Goal: Transaction & Acquisition: Obtain resource

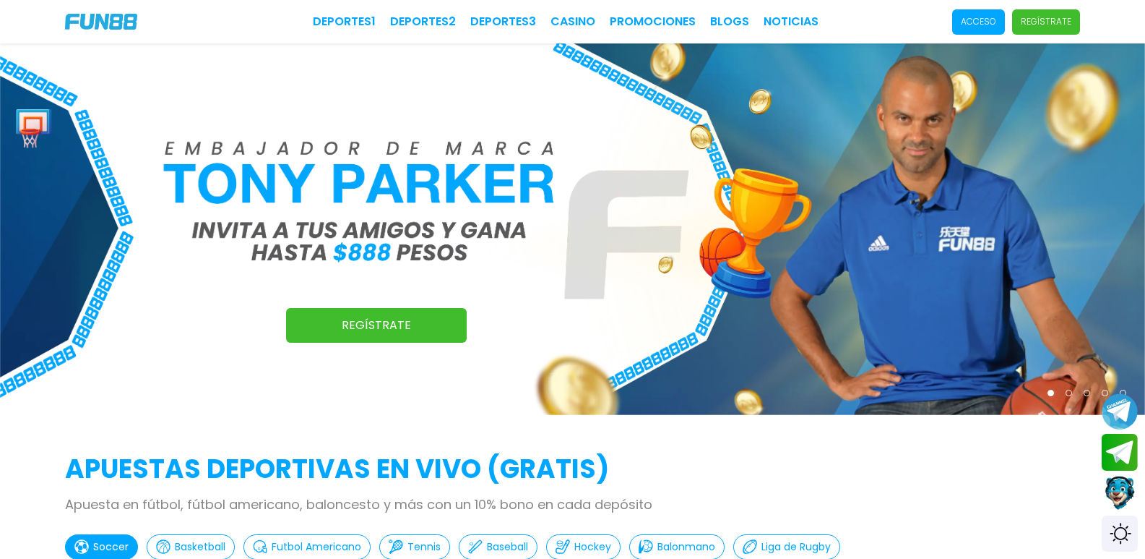
click at [961, 25] on p "Acceso" at bounding box center [978, 21] width 35 height 13
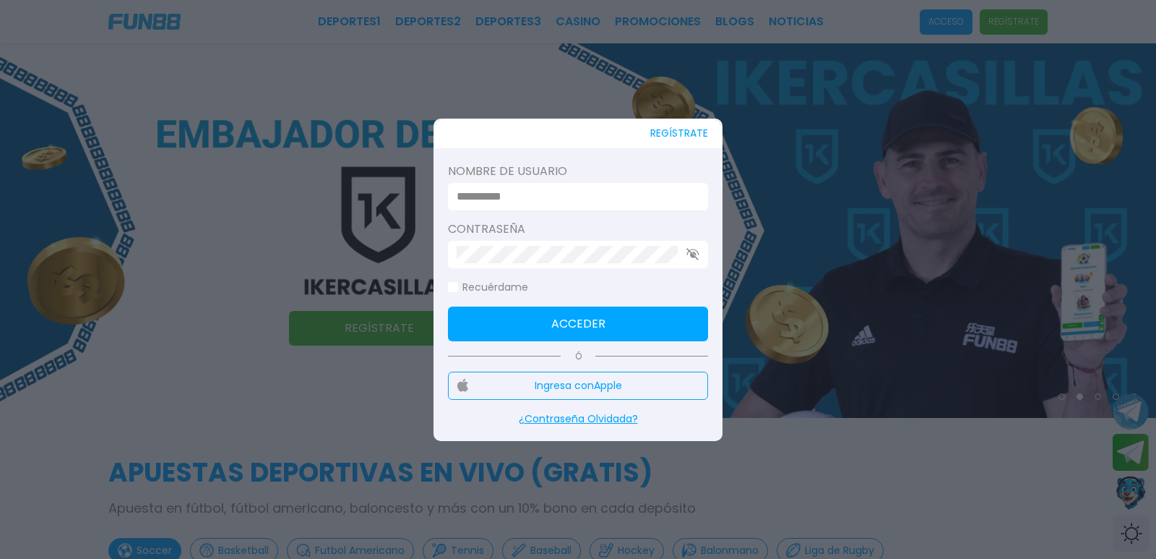
click at [540, 201] on input at bounding box center [574, 196] width 234 height 17
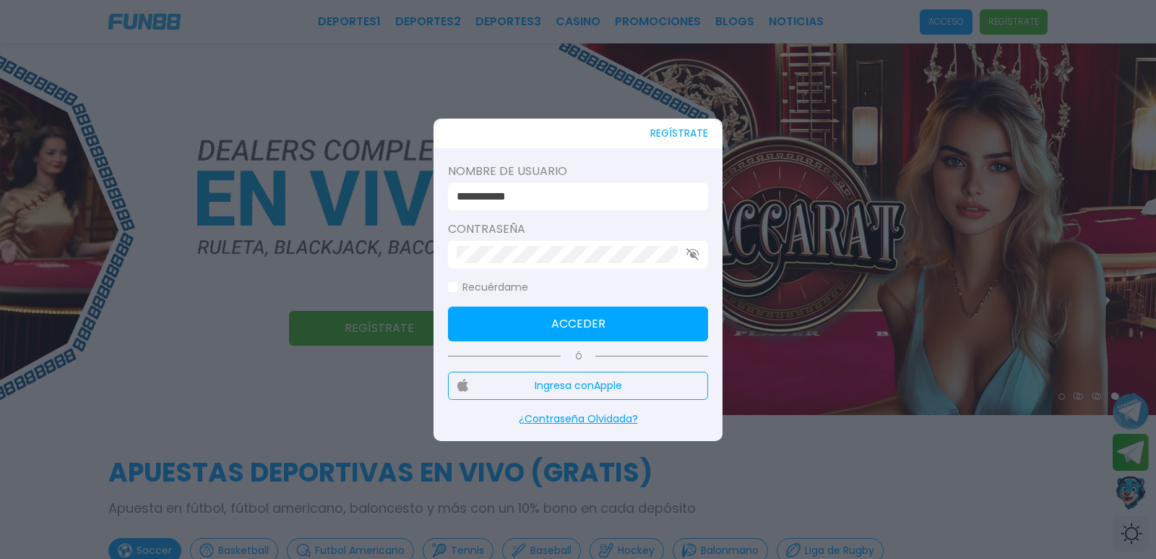
click at [630, 337] on button "Acceder" at bounding box center [578, 323] width 260 height 35
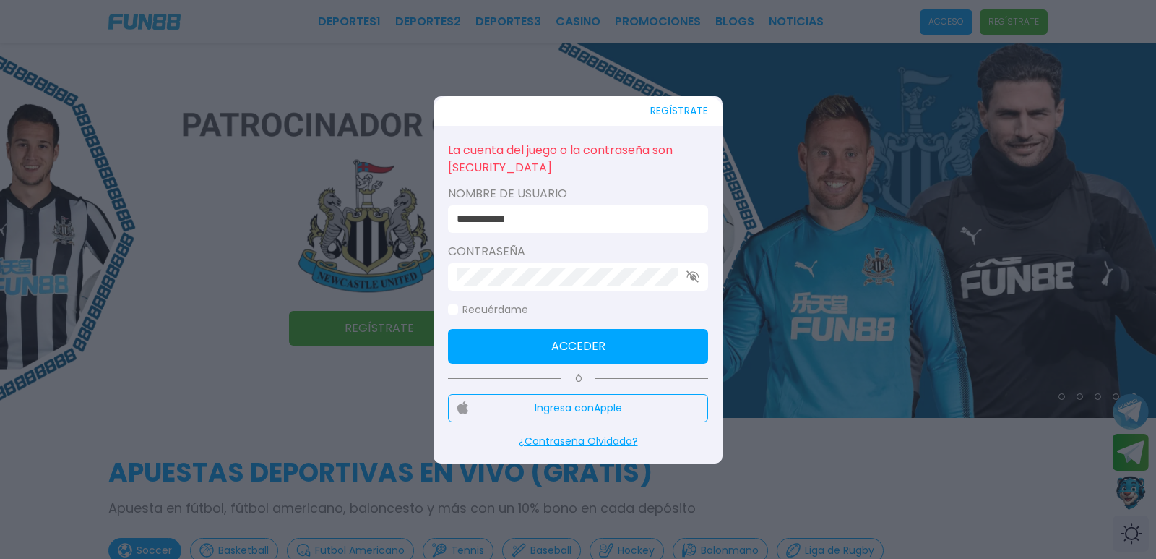
click at [691, 277] on use "button" at bounding box center [692, 276] width 12 height 12
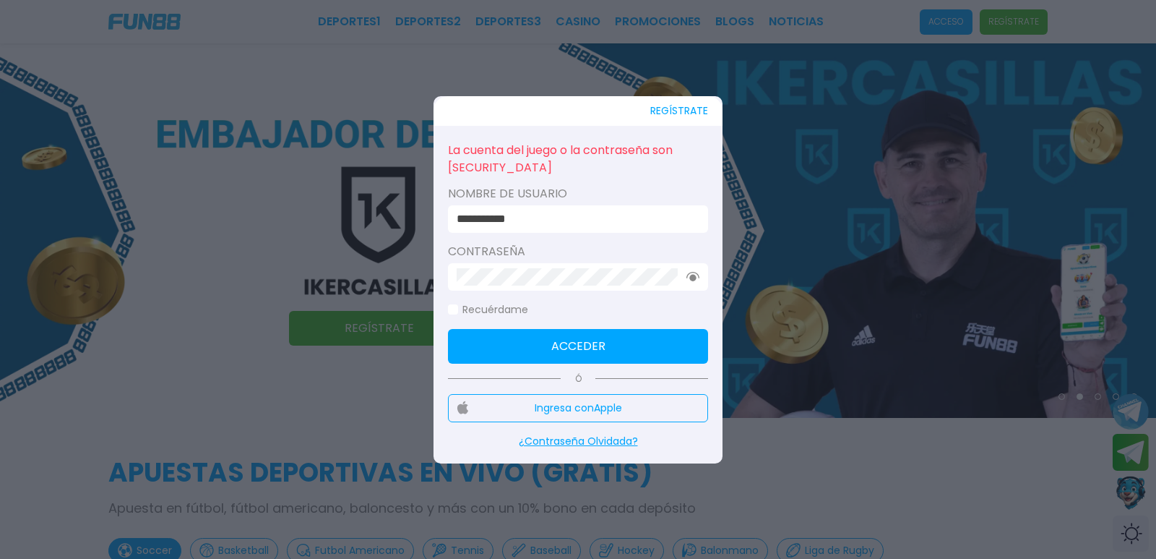
click at [524, 335] on button "Acceder" at bounding box center [578, 346] width 260 height 35
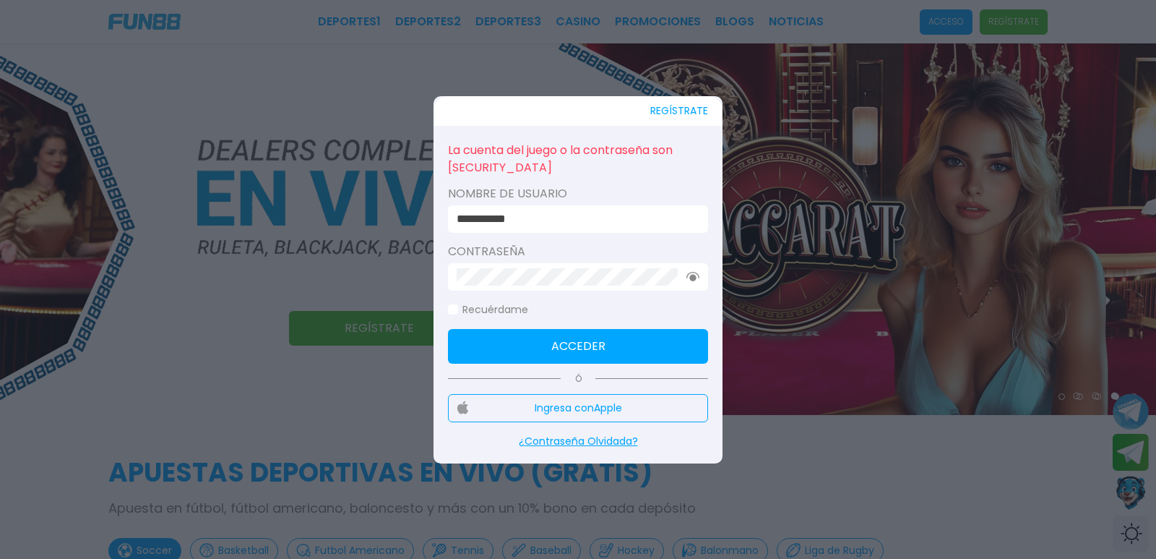
click at [538, 220] on input "**********" at bounding box center [574, 218] width 234 height 17
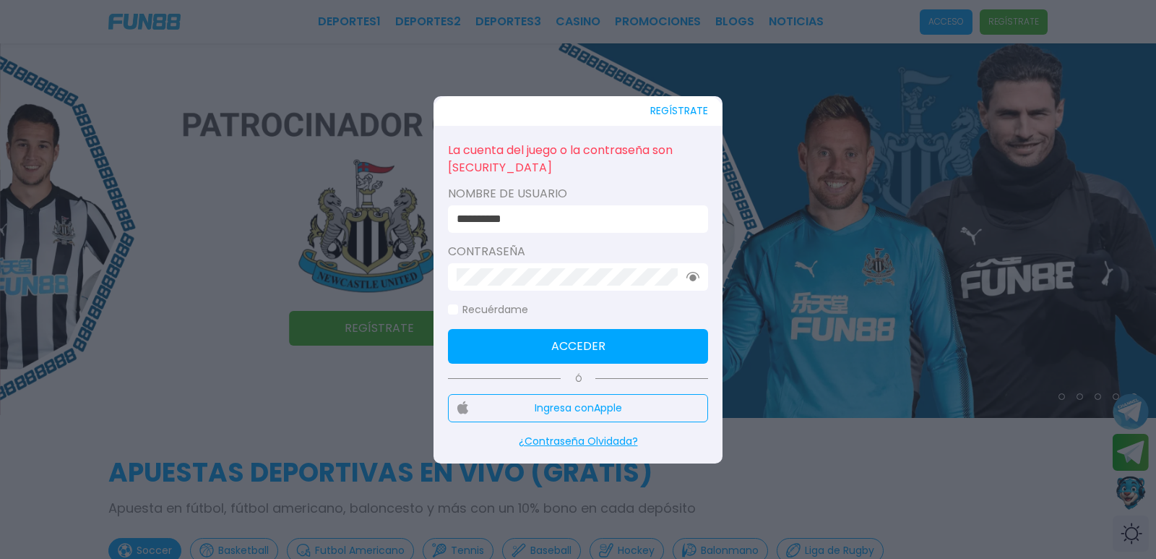
type input "**********"
click at [500, 353] on button "Acceder" at bounding box center [578, 346] width 260 height 35
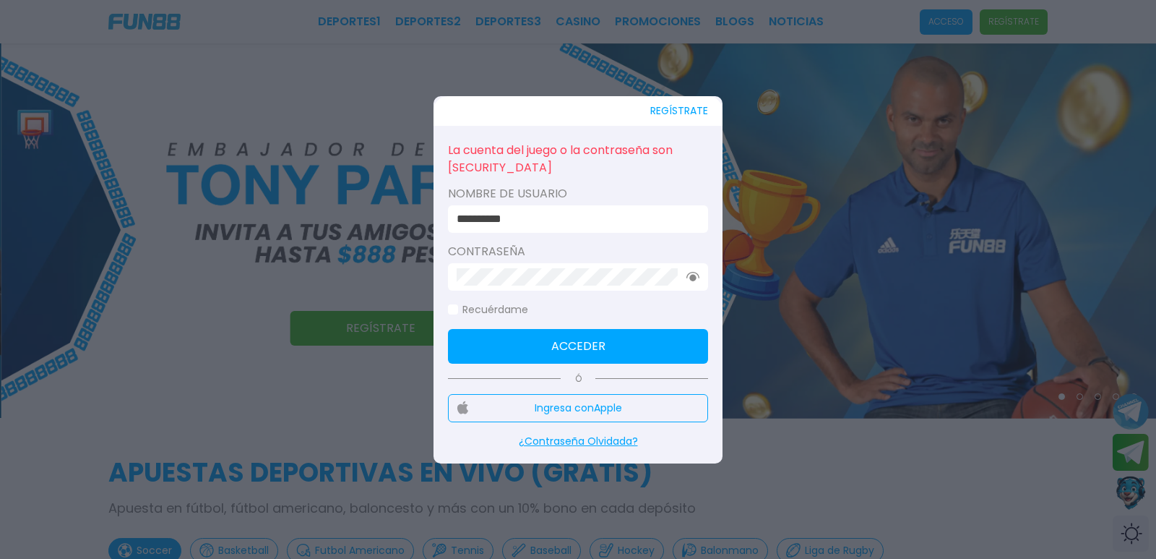
click button "Acceder" at bounding box center [578, 346] width 260 height 35
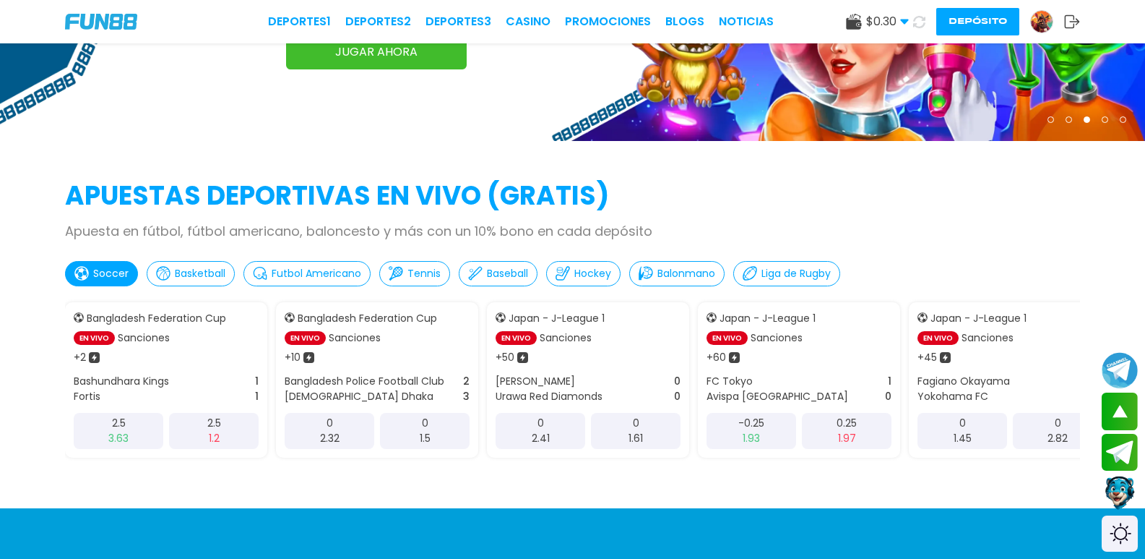
scroll to position [241, 0]
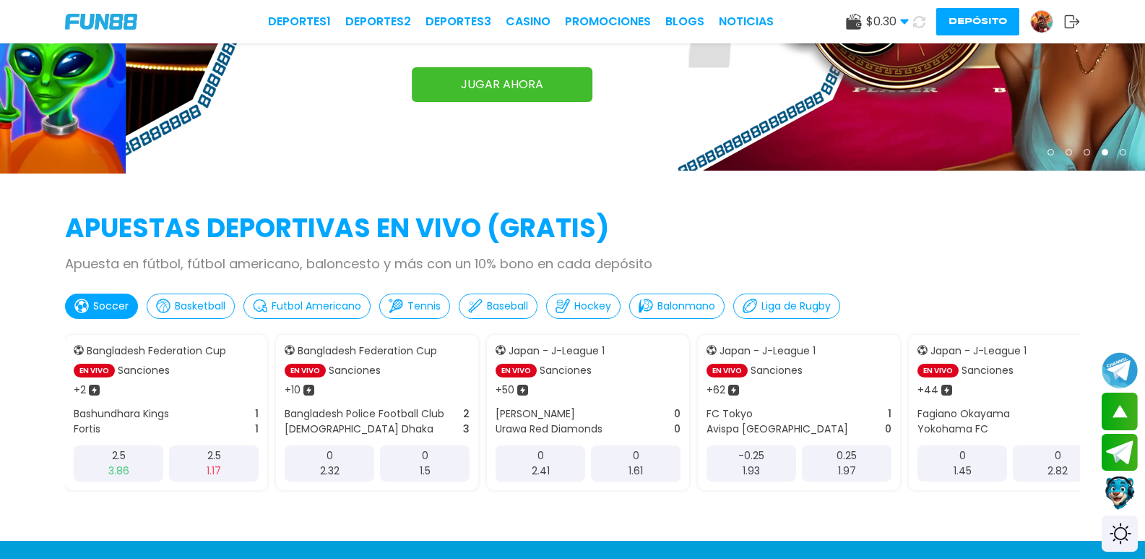
click at [1031, 14] on img at bounding box center [1042, 22] width 22 height 22
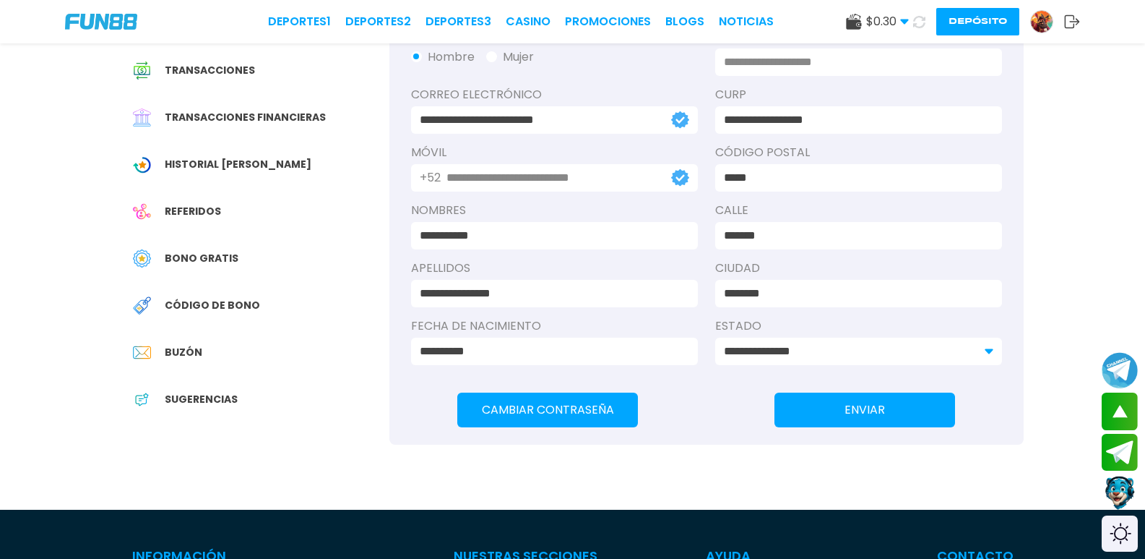
scroll to position [121, 0]
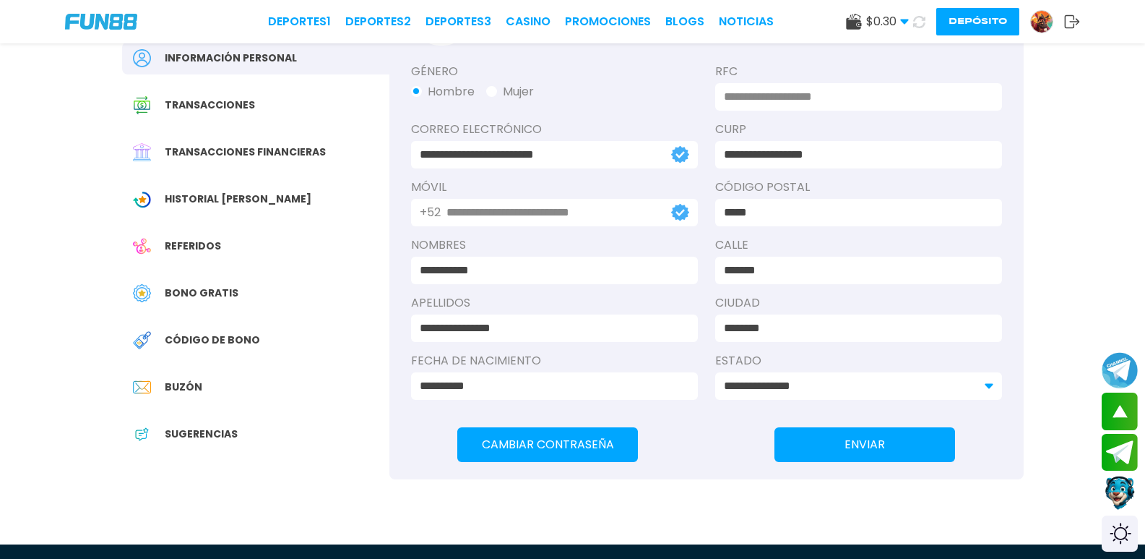
click at [193, 333] on span "Código de bono" at bounding box center [212, 339] width 95 height 15
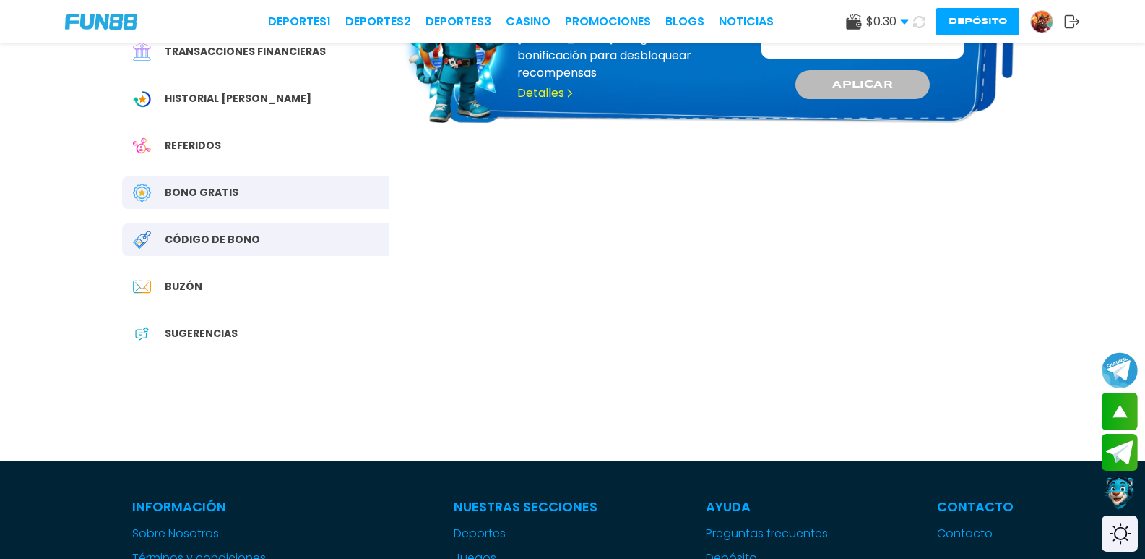
scroll to position [241, 0]
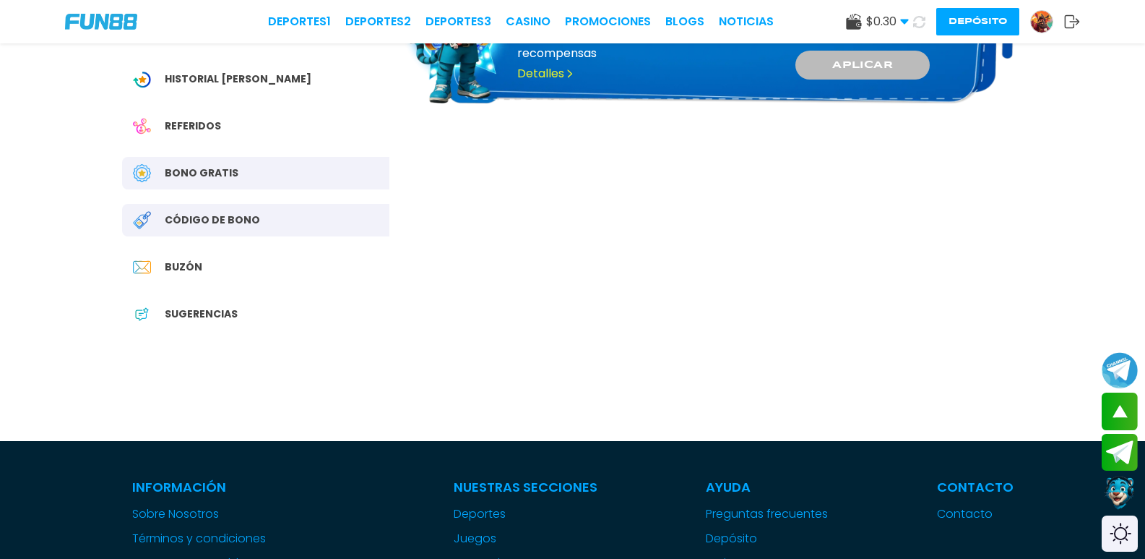
click at [303, 168] on div "Bono Gratis" at bounding box center [255, 173] width 267 height 33
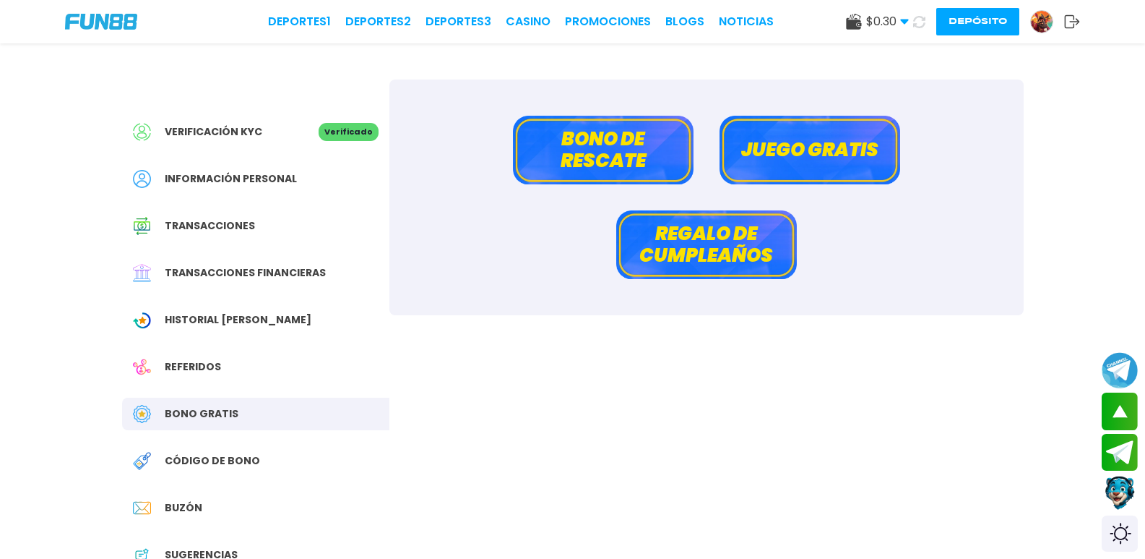
click at [560, 145] on button "Bono de rescate" at bounding box center [603, 150] width 181 height 69
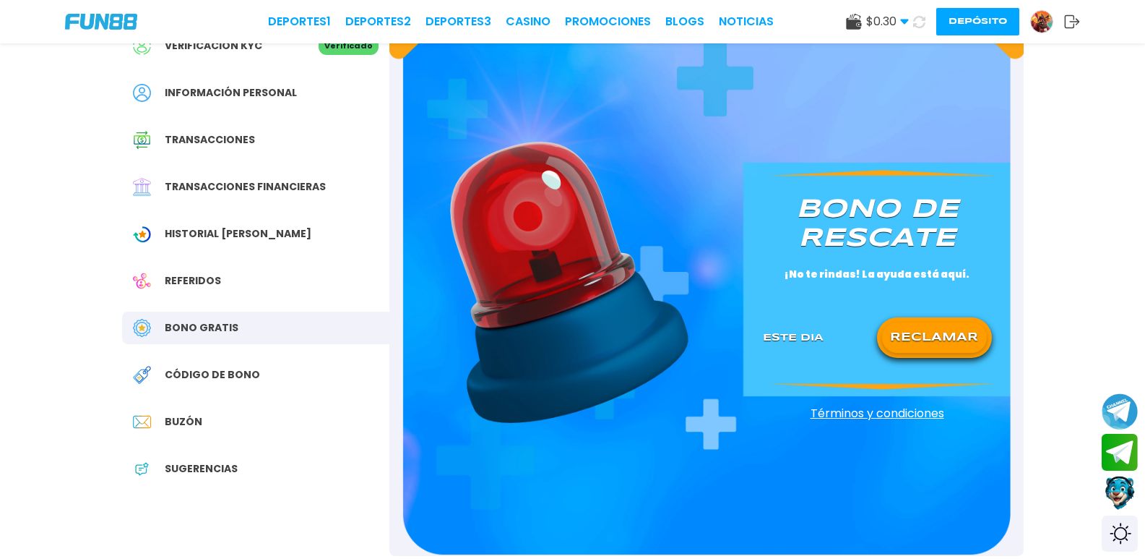
scroll to position [121, 0]
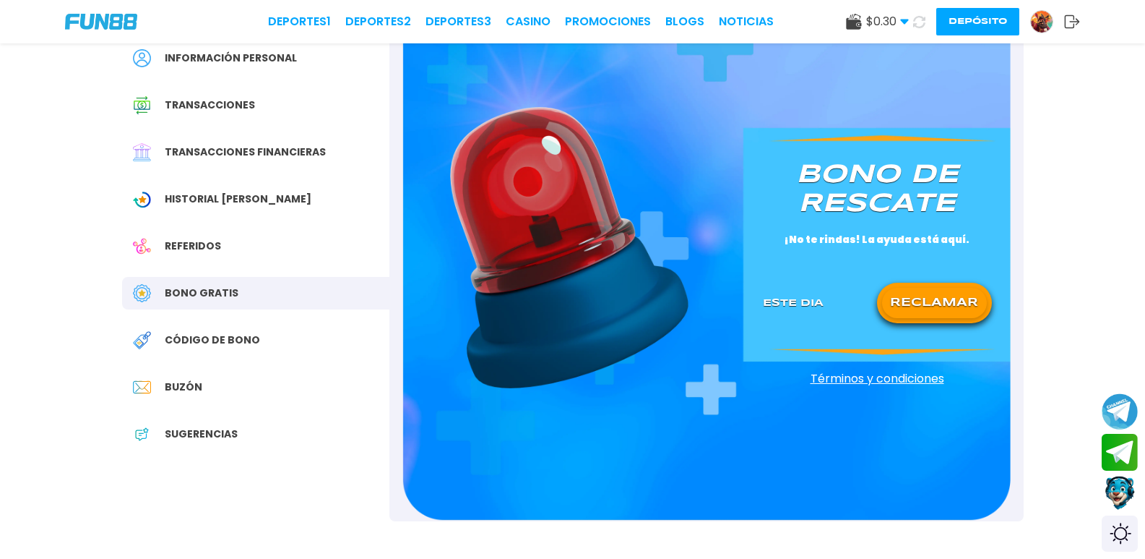
click at [956, 302] on button "RECLAMAR" at bounding box center [934, 303] width 105 height 30
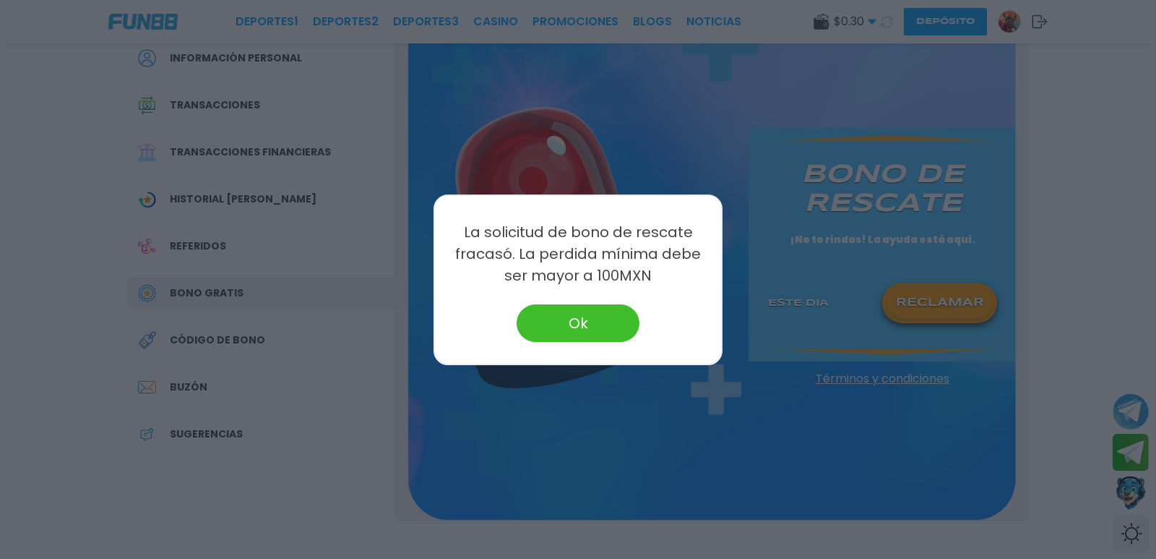
click at [582, 311] on button "Ok" at bounding box center [578, 323] width 123 height 38
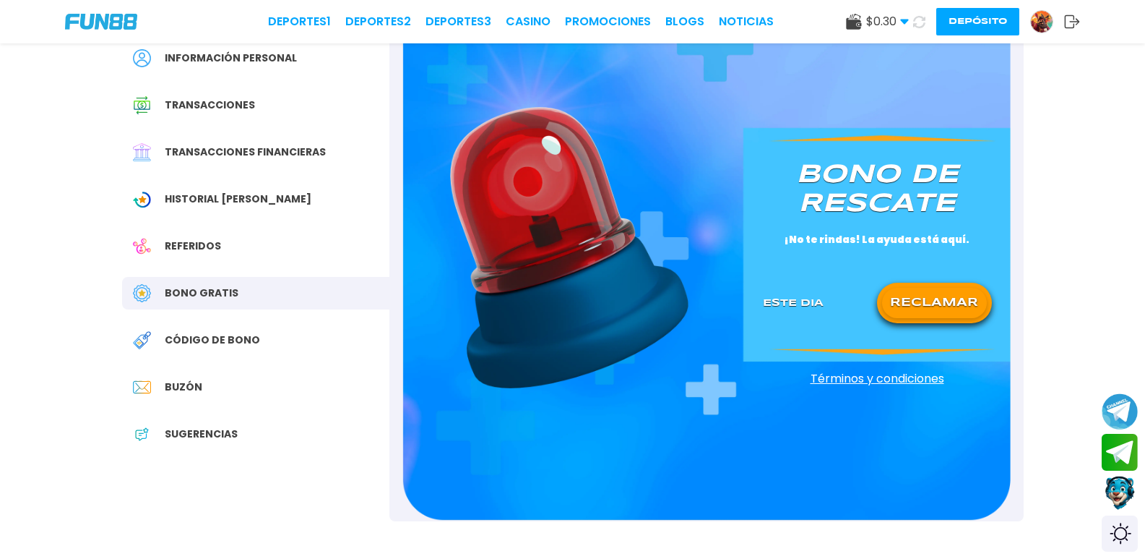
click at [243, 290] on div "Bono Gratis" at bounding box center [255, 293] width 267 height 33
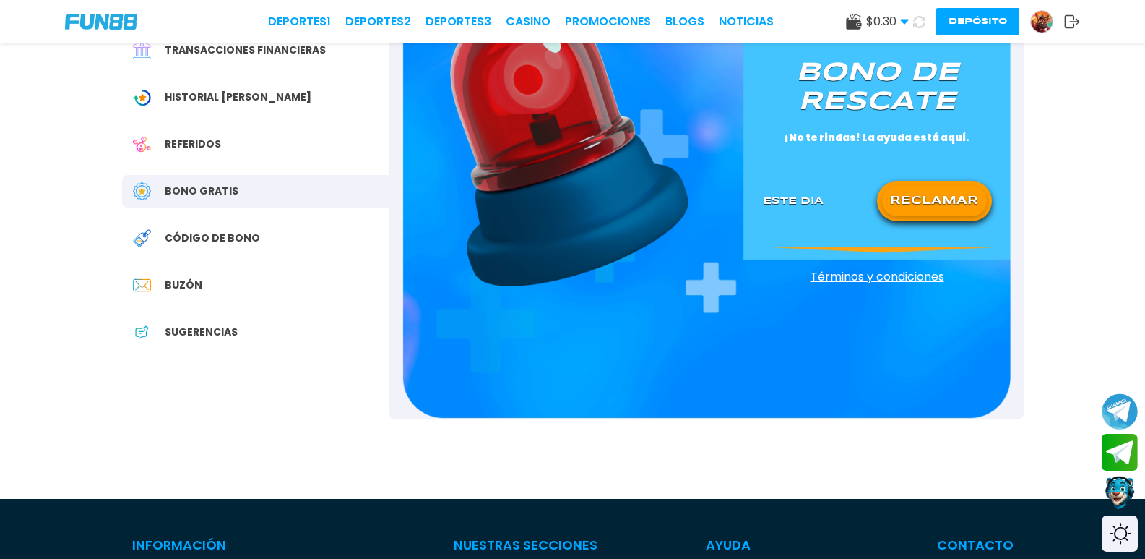
scroll to position [241, 0]
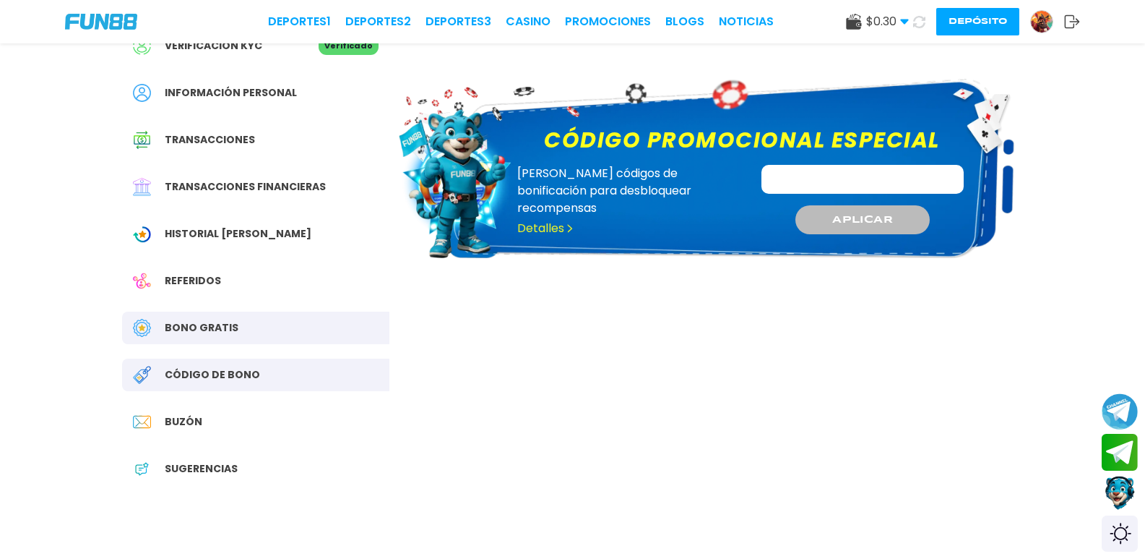
scroll to position [121, 0]
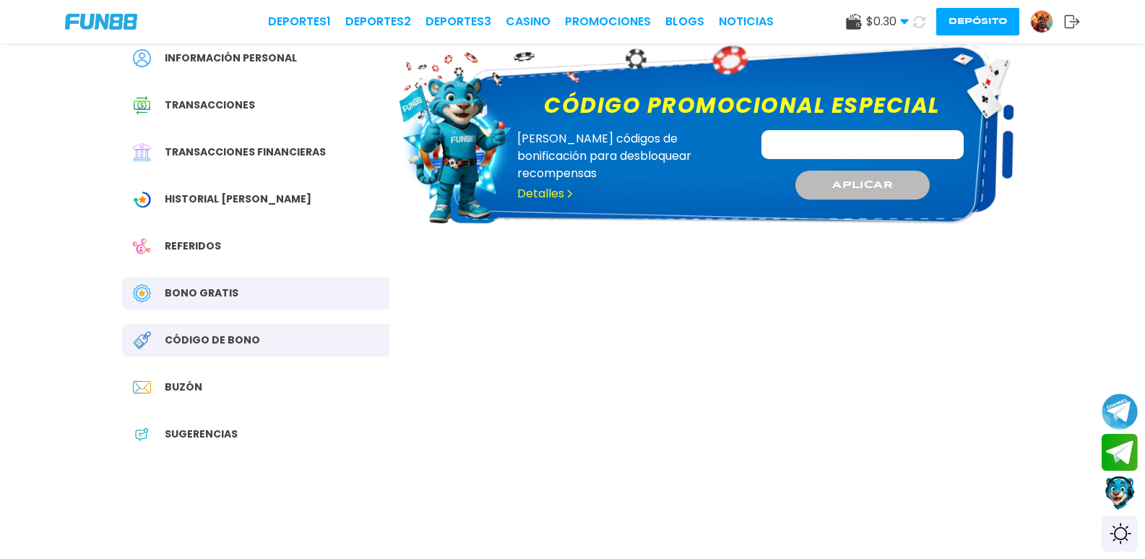
drag, startPoint x: 242, startPoint y: 284, endPoint x: 269, endPoint y: 283, distance: 26.8
click at [242, 283] on div "Bono Gratis" at bounding box center [255, 293] width 267 height 33
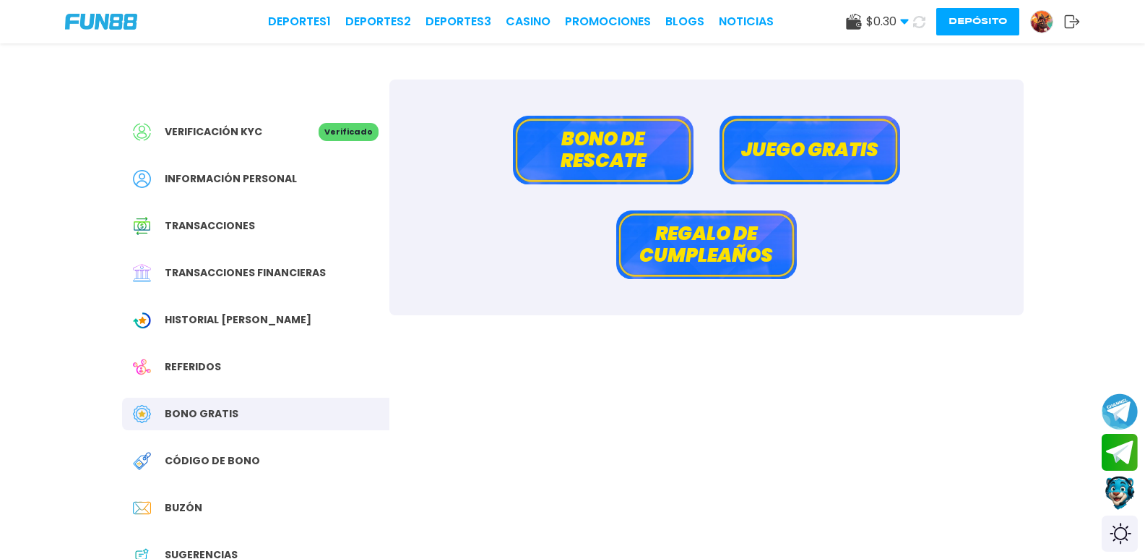
click at [785, 144] on button "Juego gratis" at bounding box center [810, 150] width 181 height 69
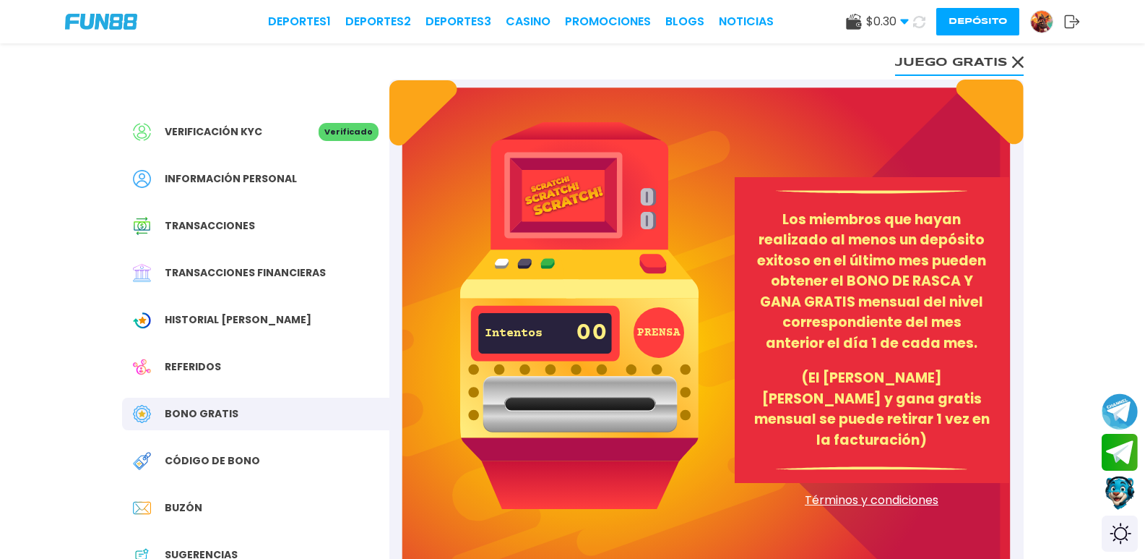
click at [566, 216] on img at bounding box center [579, 315] width 238 height 386
click at [549, 191] on img at bounding box center [579, 315] width 238 height 386
drag, startPoint x: 660, startPoint y: 340, endPoint x: 650, endPoint y: 343, distance: 10.7
click at [661, 339] on button "PRENSA" at bounding box center [659, 332] width 51 height 51
click at [501, 267] on img at bounding box center [579, 315] width 238 height 386
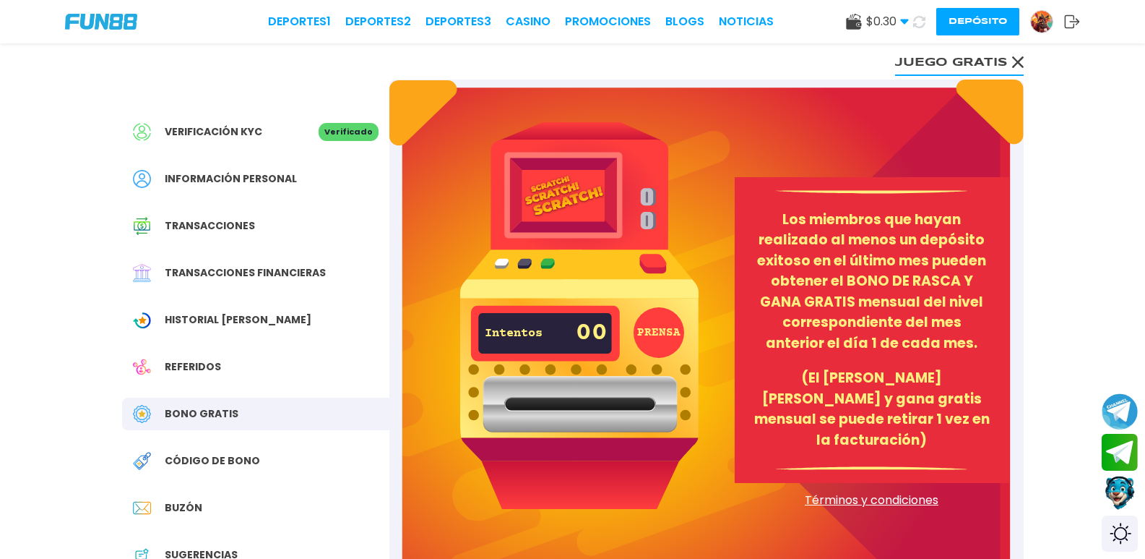
click at [503, 259] on img at bounding box center [579, 315] width 238 height 386
click at [533, 260] on img at bounding box center [579, 315] width 238 height 386
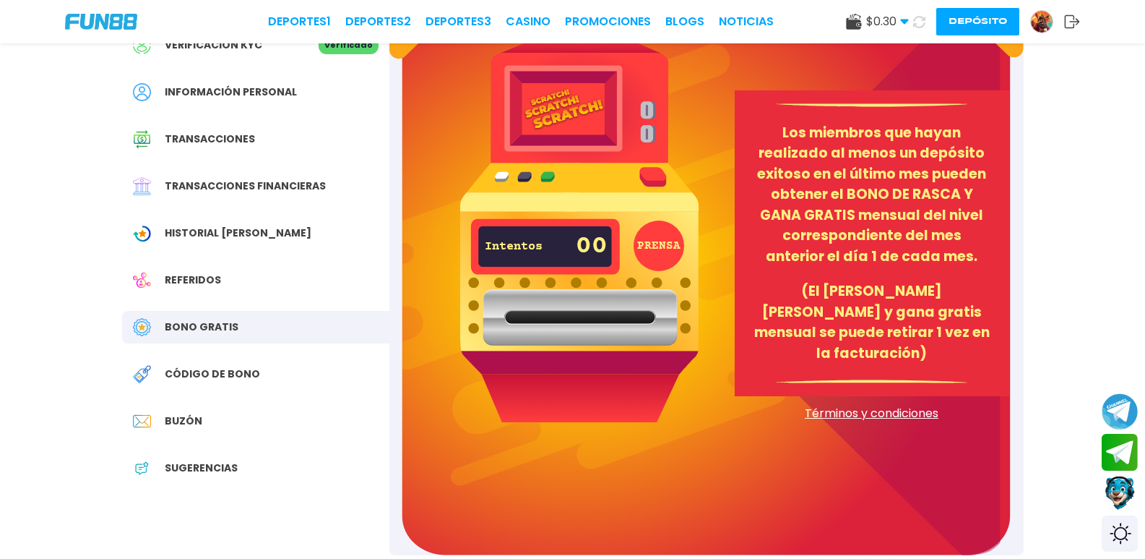
scroll to position [121, 0]
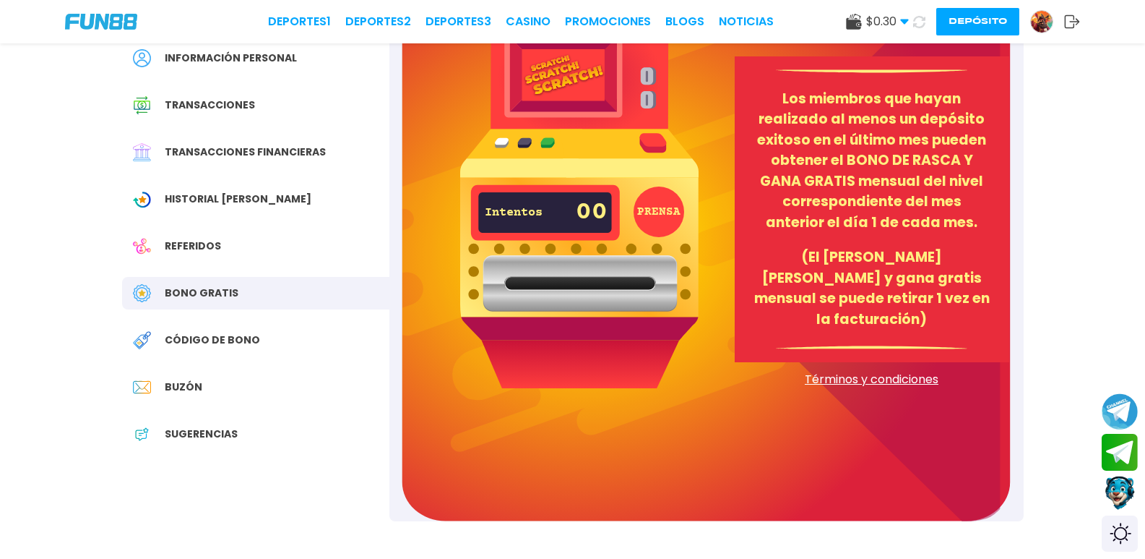
click at [204, 330] on div "Código de bono" at bounding box center [255, 340] width 267 height 33
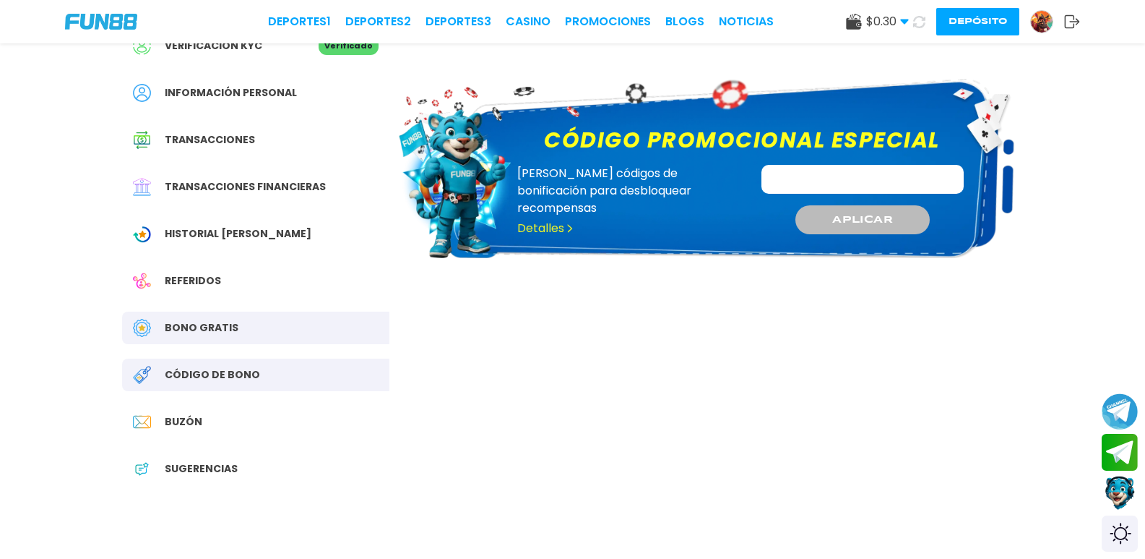
scroll to position [121, 0]
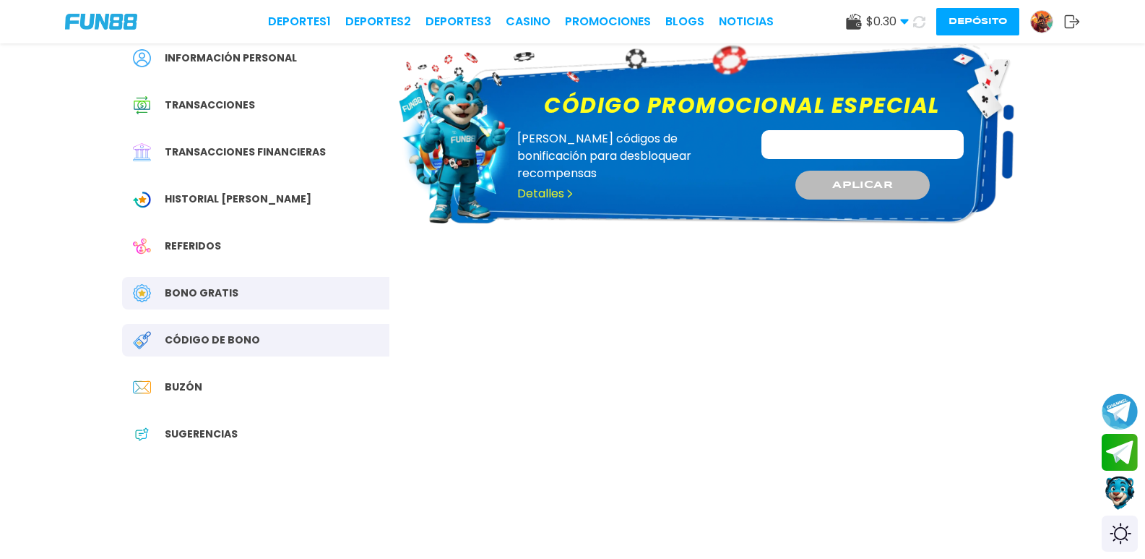
click at [215, 197] on span "Historial [PERSON_NAME]" at bounding box center [238, 198] width 147 height 15
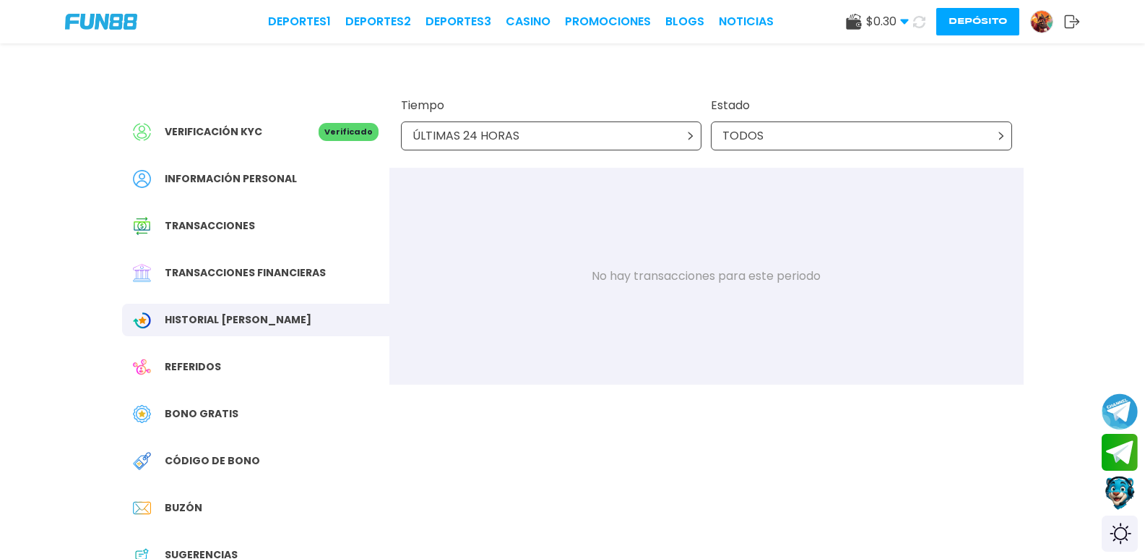
click at [499, 132] on p "ÚLTIMAS 24 HORAS" at bounding box center [466, 135] width 107 height 17
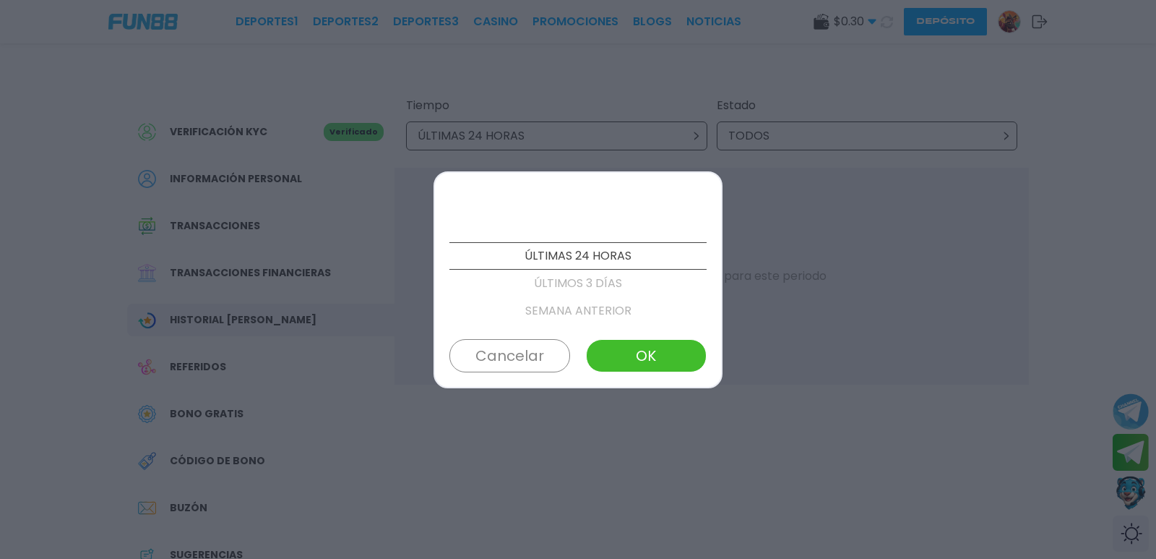
click at [547, 302] on p "SEMANA ANTERIOR" at bounding box center [577, 310] width 257 height 27
click at [546, 309] on p "MES ANTERIOR" at bounding box center [577, 310] width 257 height 27
click at [545, 309] on p "PERSONALIZADO" at bounding box center [577, 310] width 257 height 27
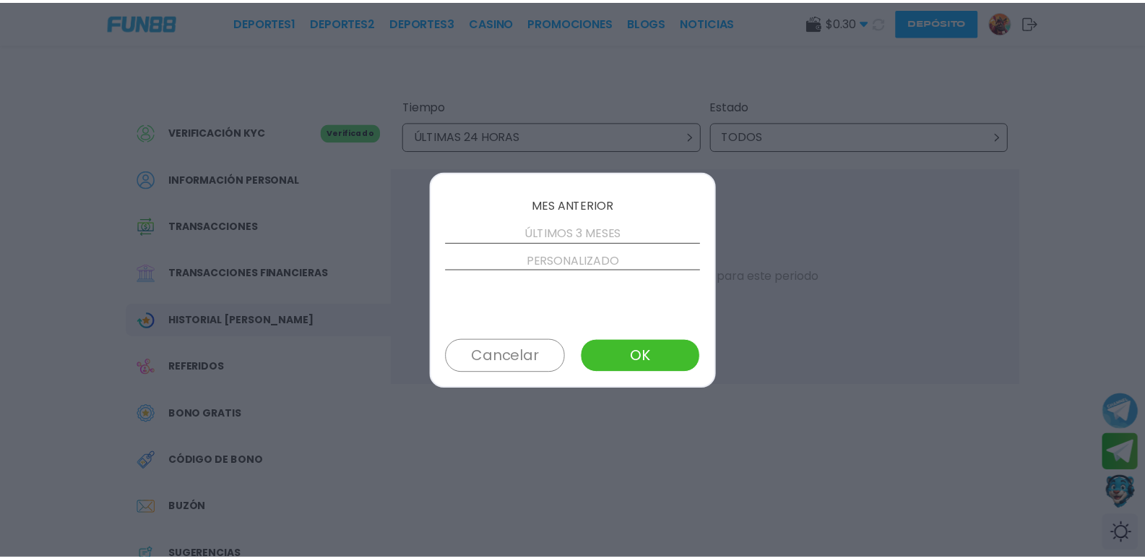
scroll to position [165, 0]
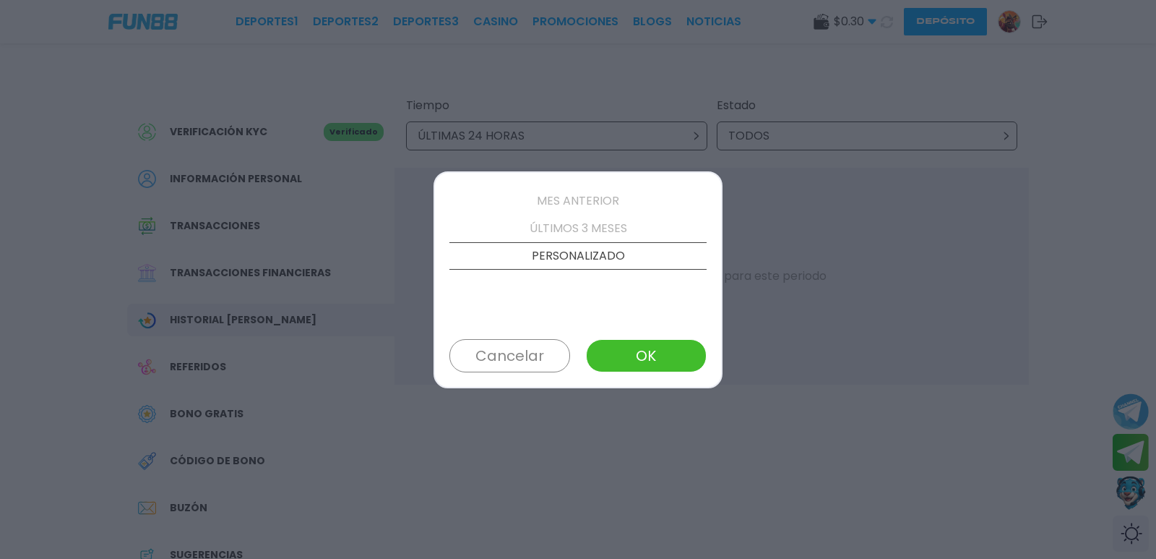
click at [626, 348] on button "OK" at bounding box center [646, 355] width 121 height 33
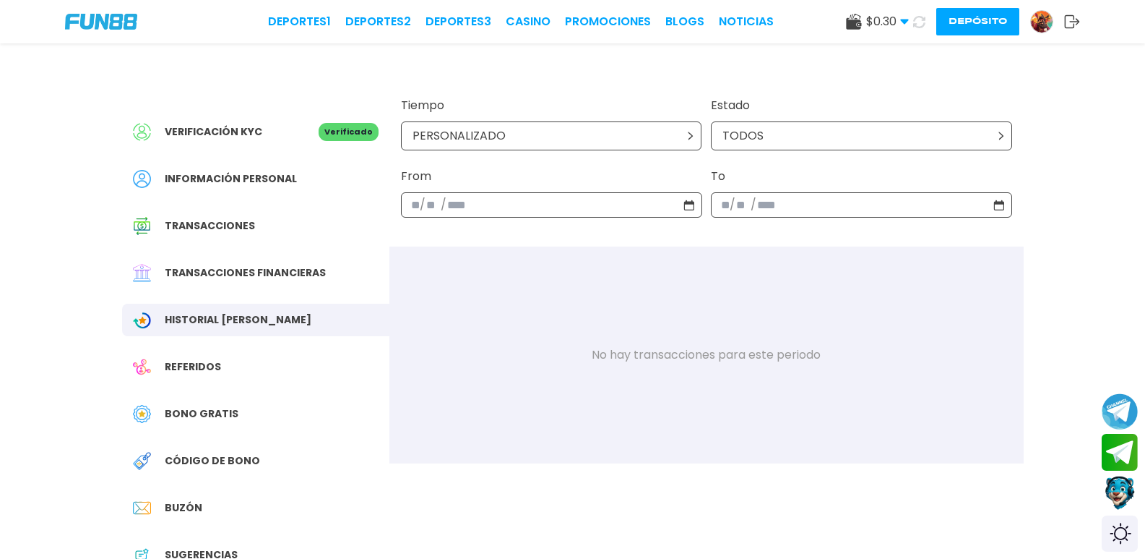
click at [1031, 17] on img at bounding box center [1042, 22] width 22 height 22
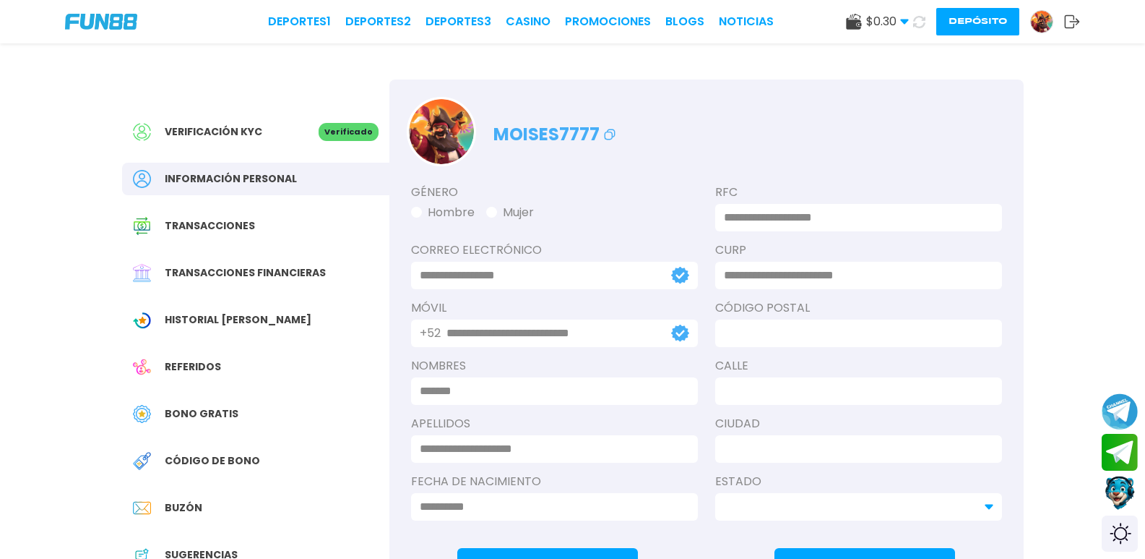
type input "**********"
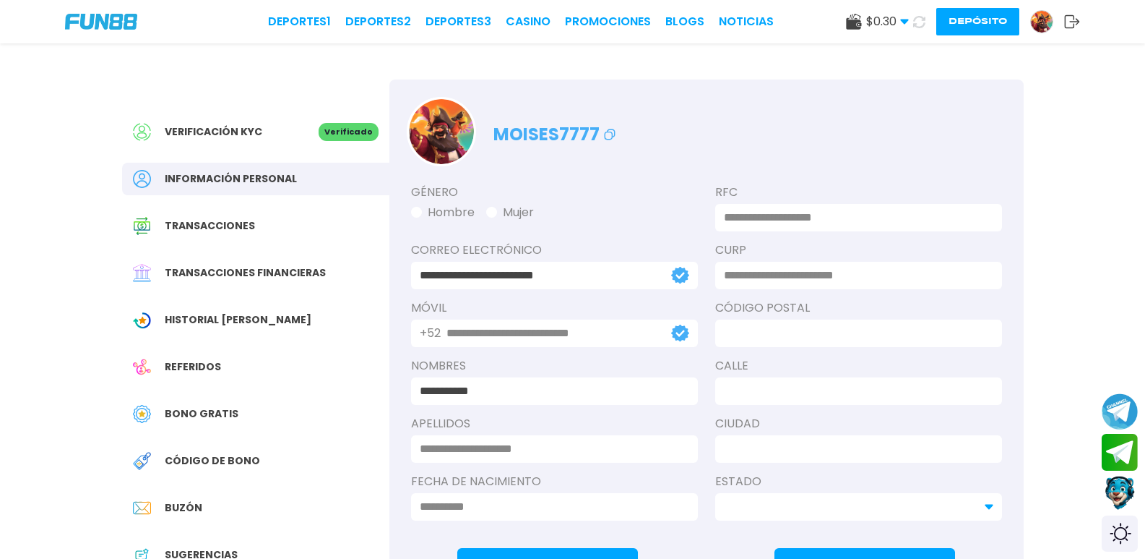
type input "**********"
type input "*****"
type input "*******"
type input "********"
type input "**********"
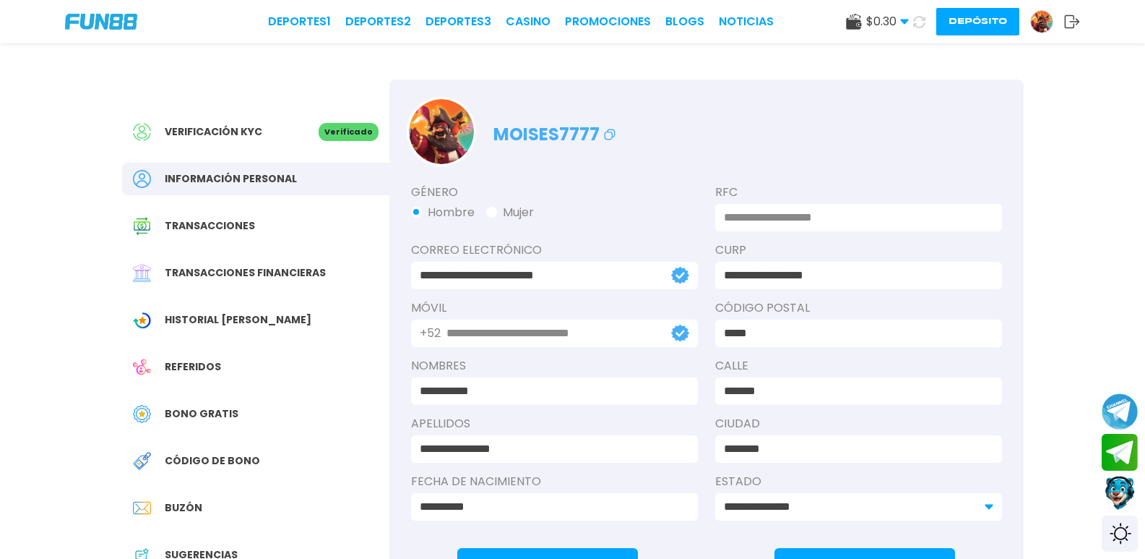
click at [866, 23] on span "$ 0.30" at bounding box center [887, 21] width 43 height 17
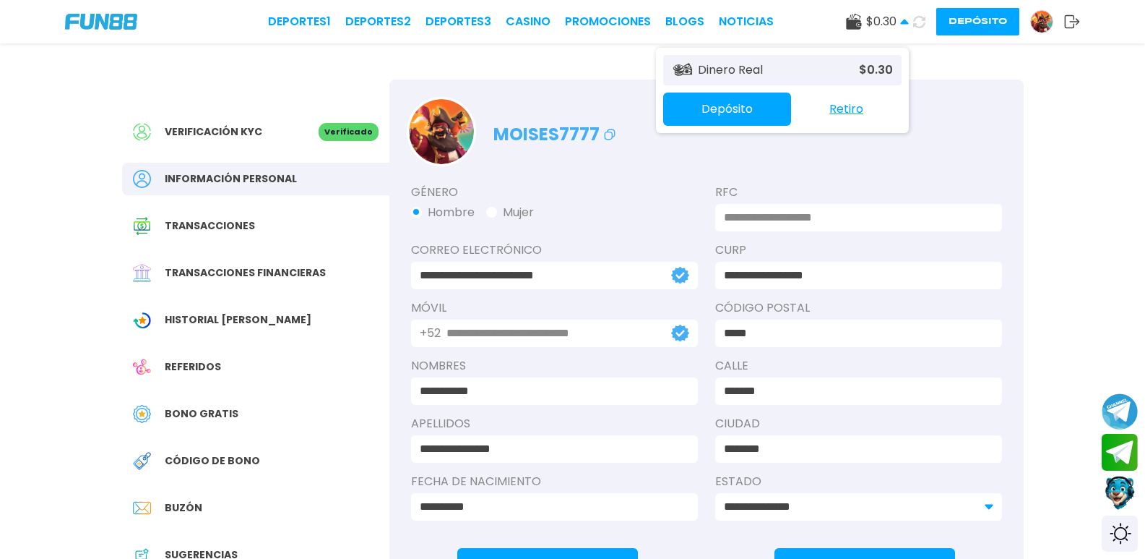
drag, startPoint x: 801, startPoint y: 64, endPoint x: 840, endPoint y: 69, distance: 39.3
click at [805, 64] on div "Dinero Real $ 0.30" at bounding box center [782, 70] width 238 height 30
click at [859, 69] on p "$ 0.30" at bounding box center [876, 69] width 34 height 17
click at [866, 129] on div "moises7777" at bounding box center [706, 122] width 634 height 87
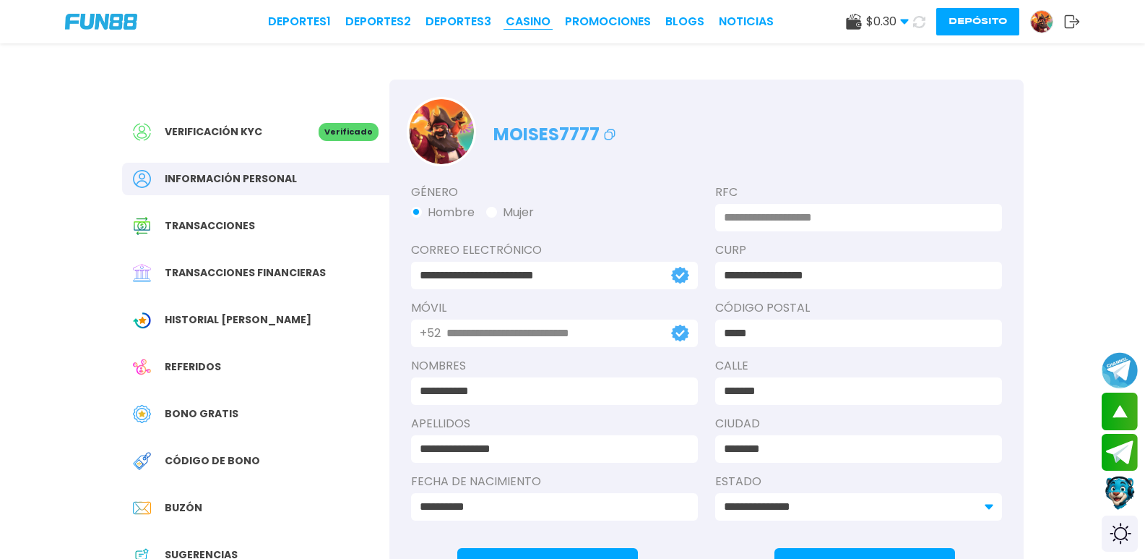
click at [506, 20] on link "CASINO" at bounding box center [528, 21] width 45 height 17
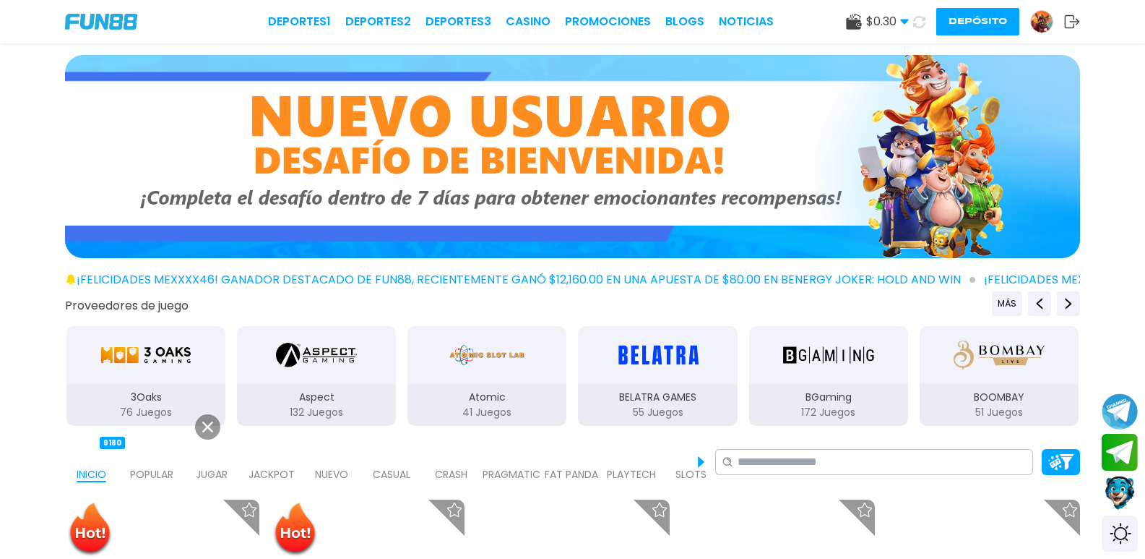
click at [286, 442] on img at bounding box center [271, 454] width 29 height 25
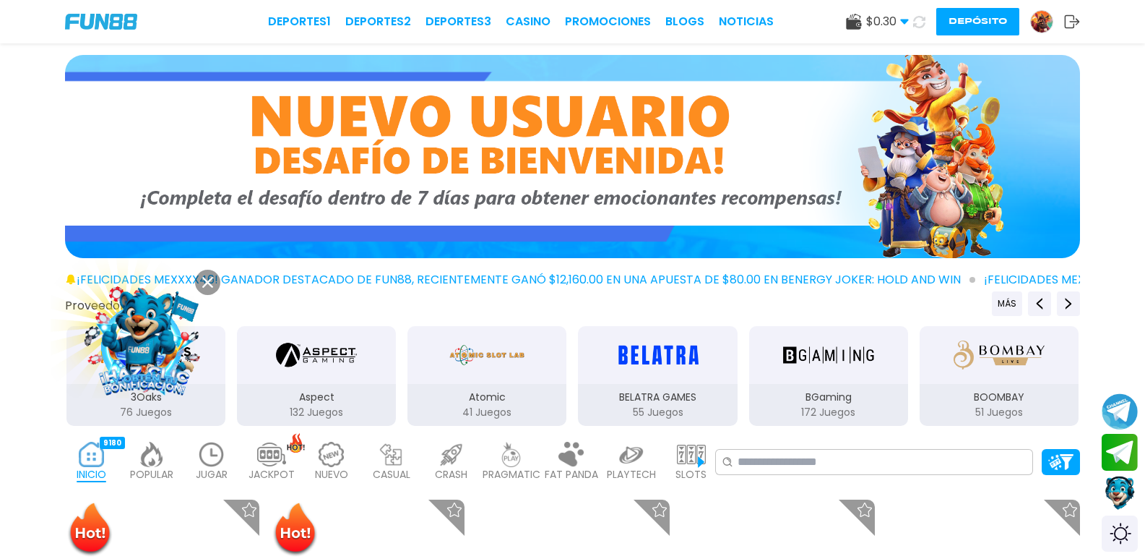
scroll to position [121, 0]
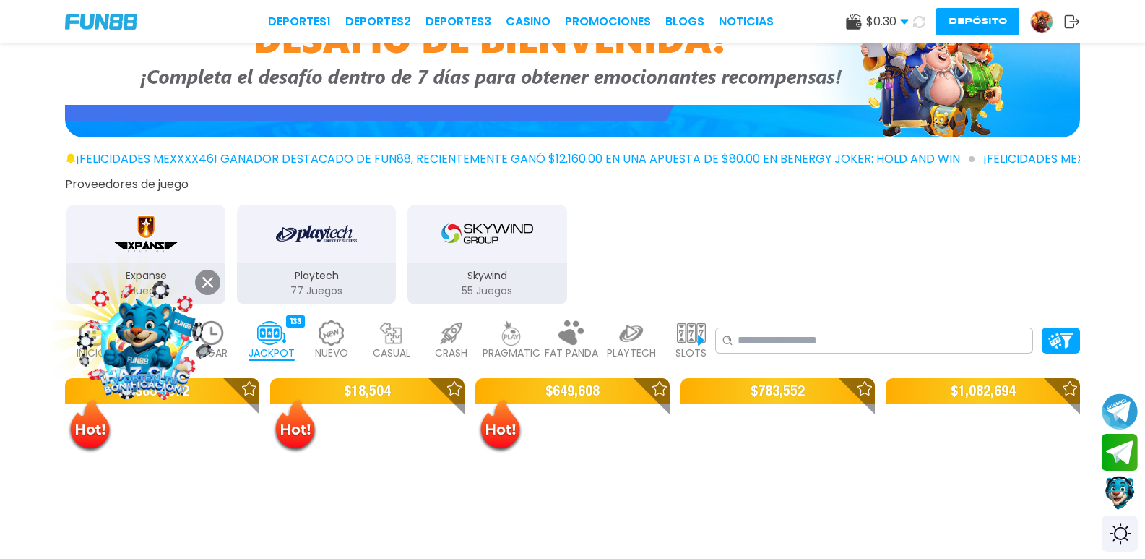
click at [155, 327] on img at bounding box center [145, 342] width 136 height 136
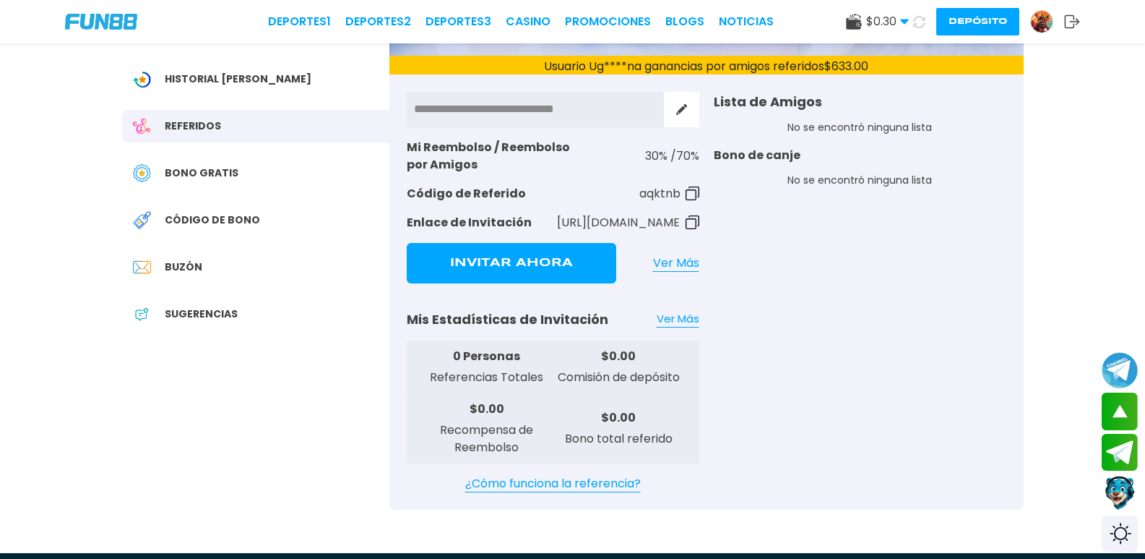
scroll to position [121, 0]
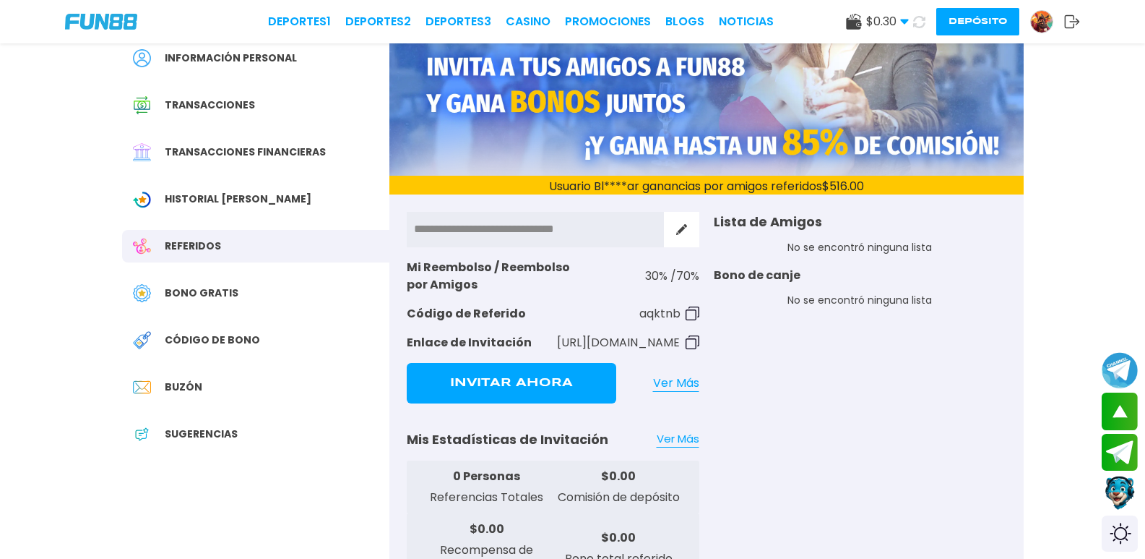
click at [543, 392] on button "Invitar Ahora" at bounding box center [512, 383] width 210 height 40
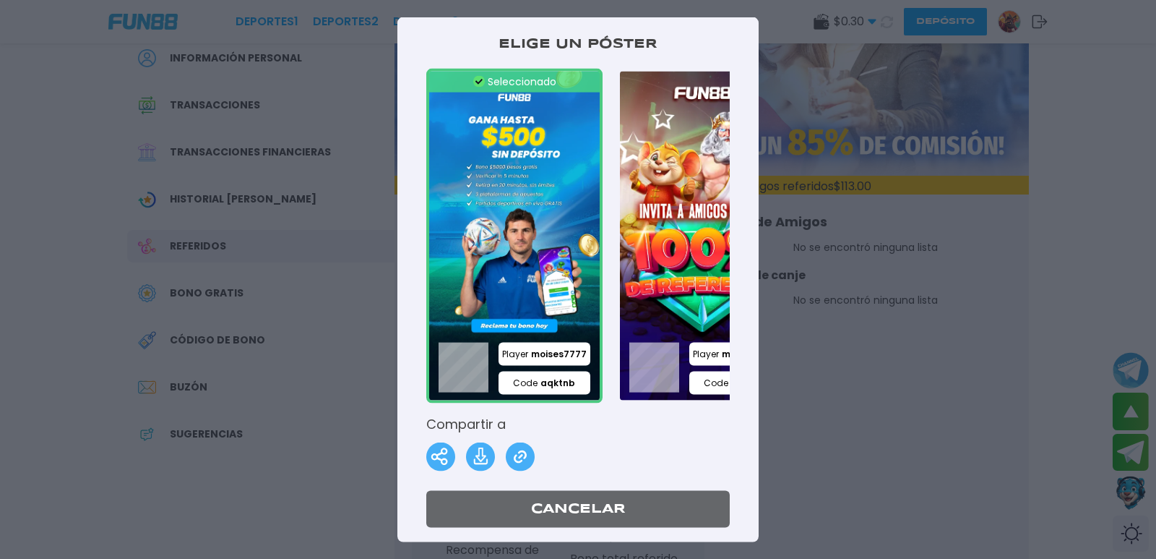
click at [444, 455] on img at bounding box center [440, 456] width 29 height 29
click at [853, 485] on div at bounding box center [578, 279] width 1156 height 559
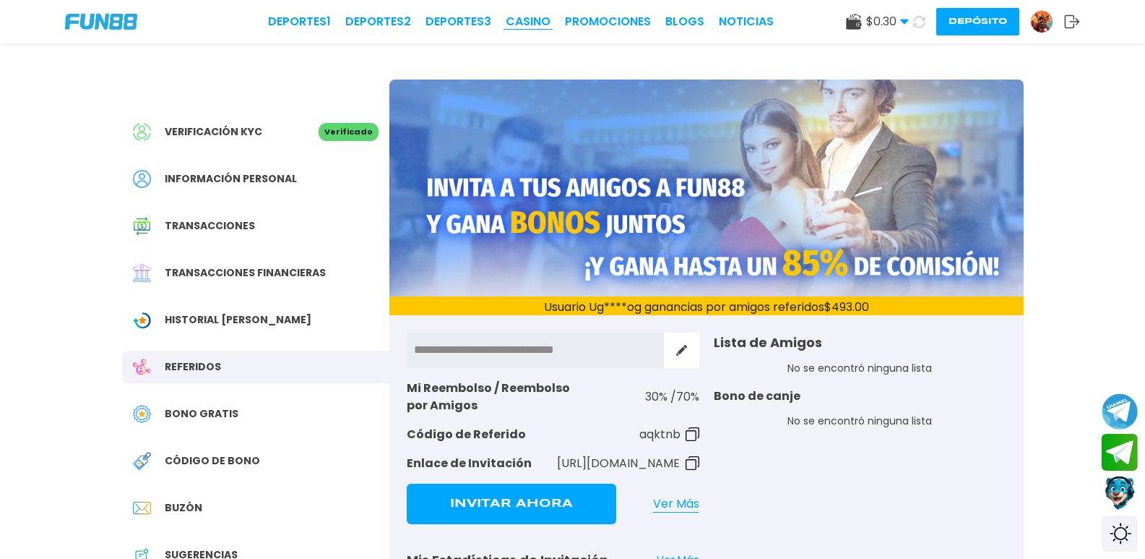
click at [506, 25] on link "CASINO" at bounding box center [528, 21] width 45 height 17
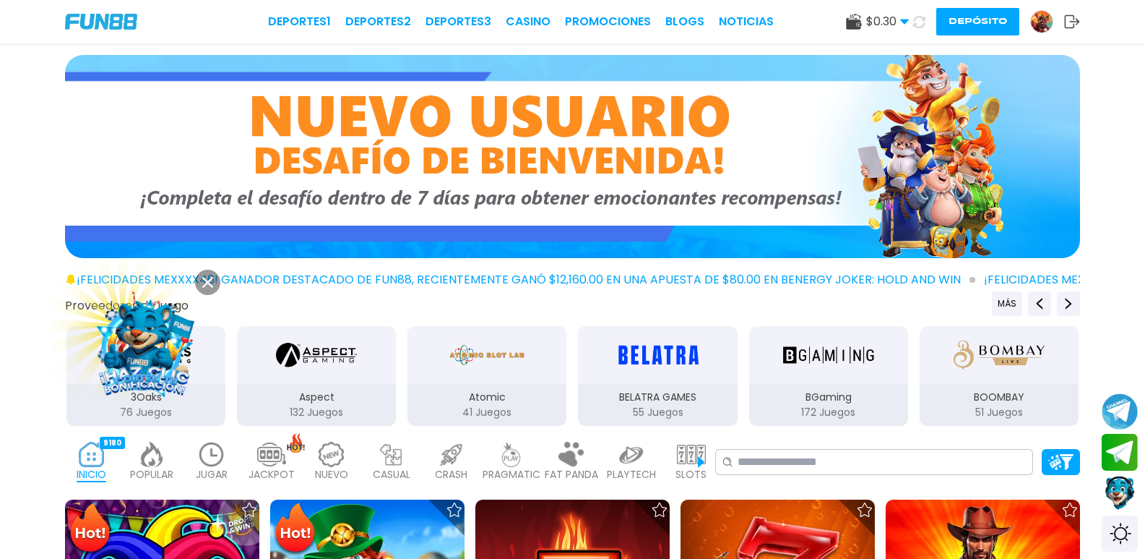
click at [286, 442] on img at bounding box center [271, 454] width 29 height 25
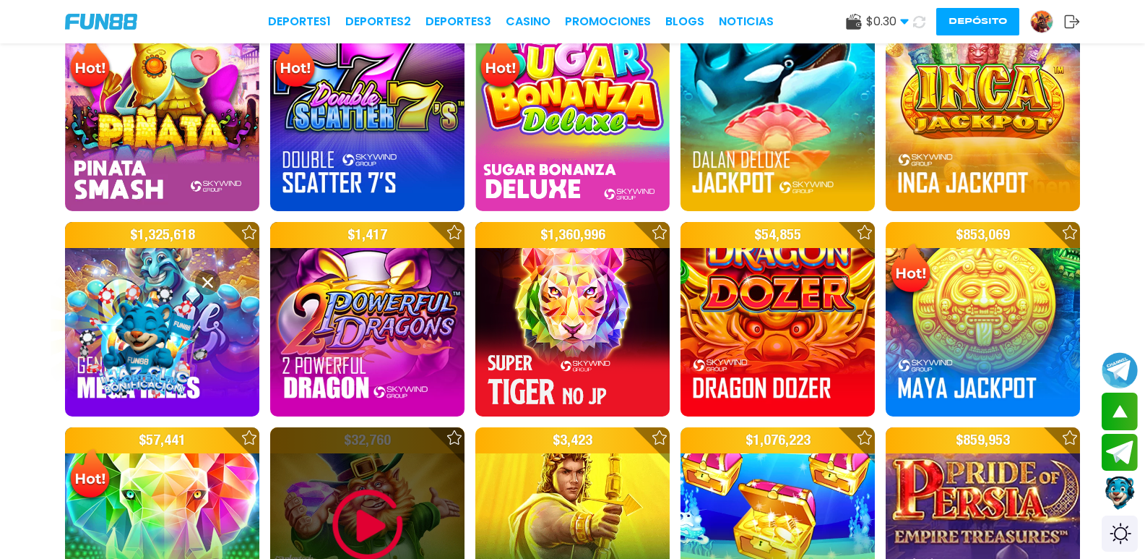
scroll to position [361, 0]
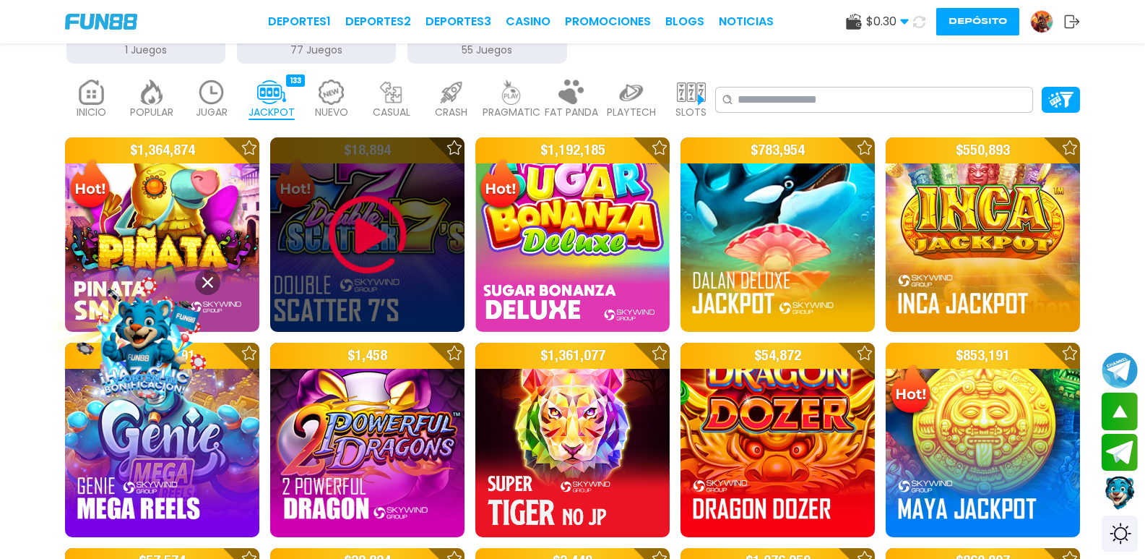
click at [361, 225] on img at bounding box center [367, 234] width 87 height 87
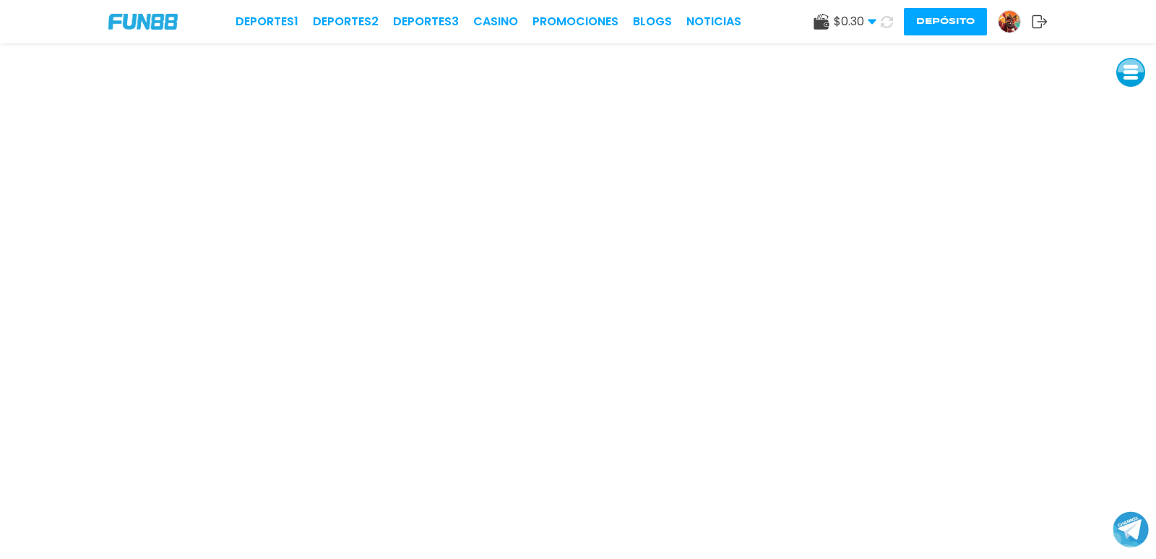
click at [1004, 18] on img at bounding box center [1010, 22] width 22 height 22
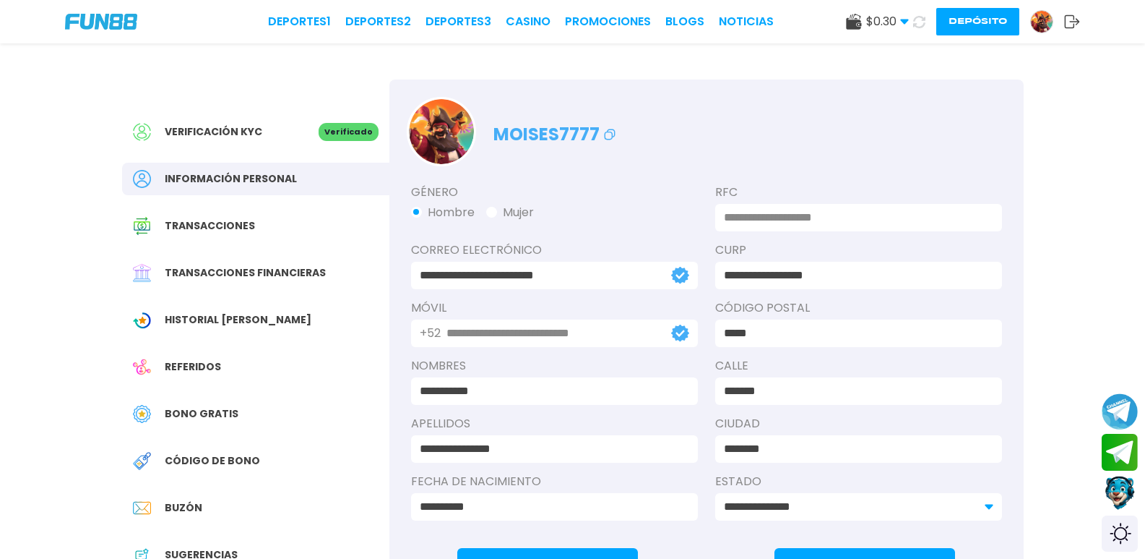
click at [900, 21] on use at bounding box center [904, 22] width 8 height 5
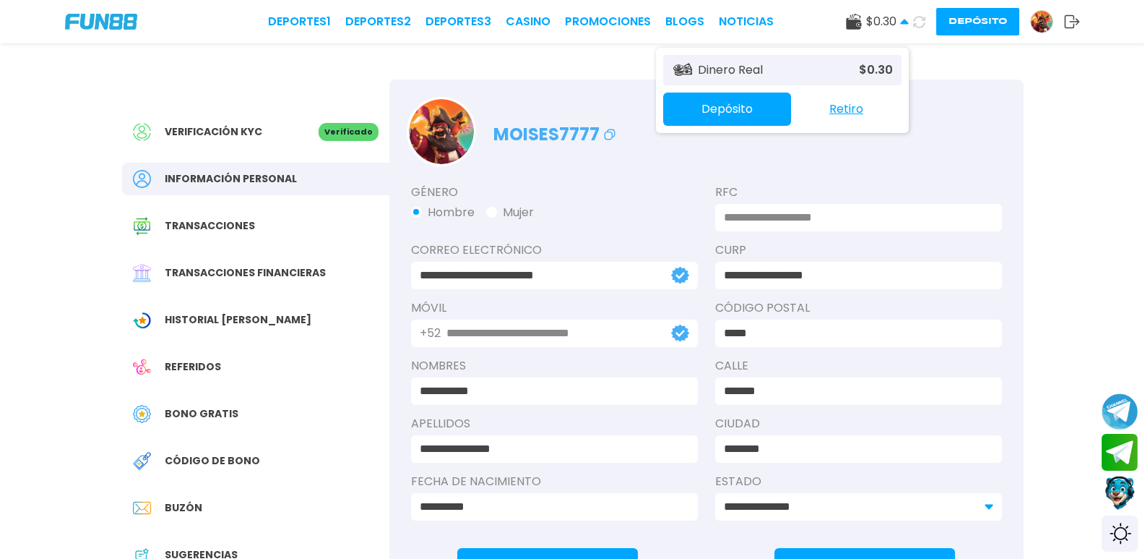
click at [1031, 23] on img at bounding box center [1042, 22] width 22 height 22
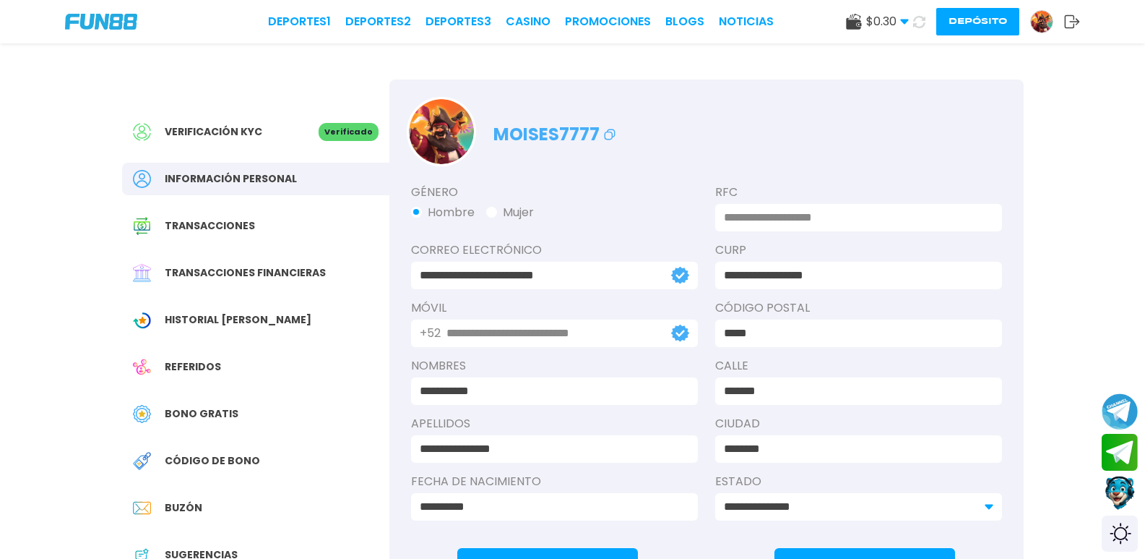
click at [195, 457] on span "Código de bono" at bounding box center [212, 460] width 95 height 15
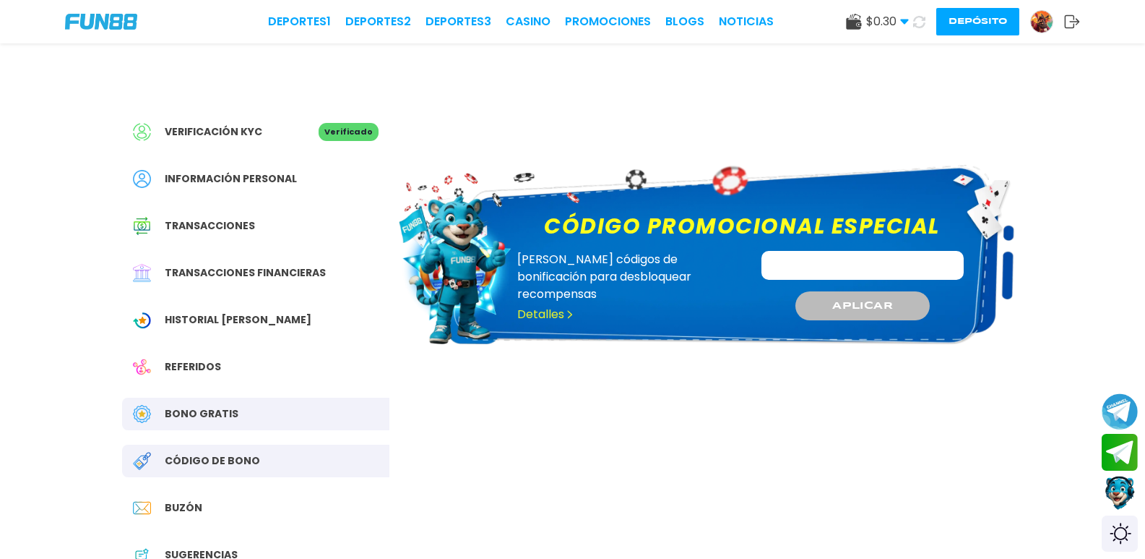
paste input "******"
click at [814, 294] on button "APLICAR" at bounding box center [862, 306] width 137 height 30
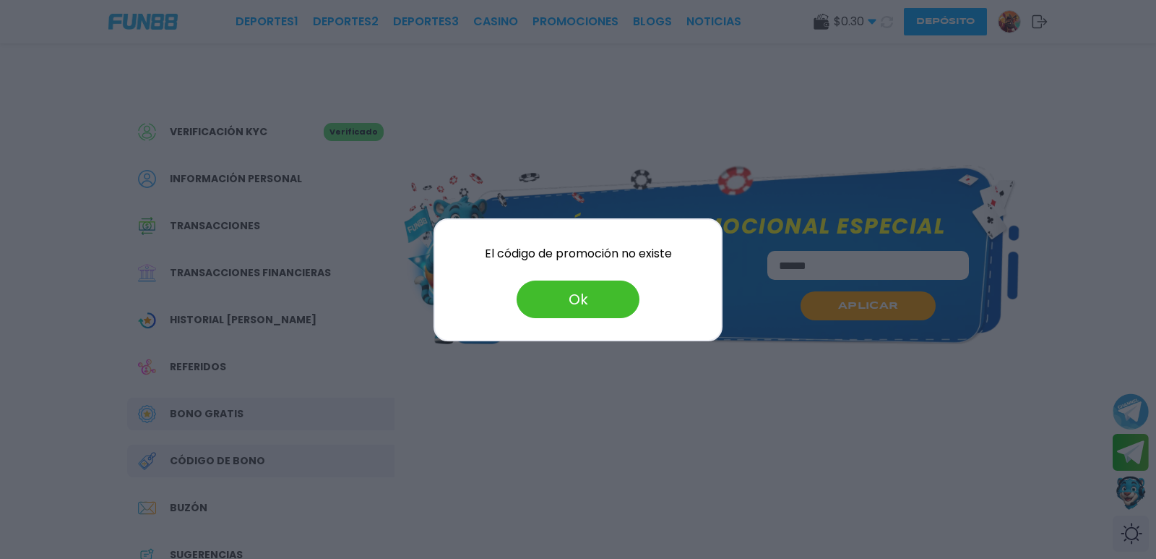
click at [599, 296] on button "Ok" at bounding box center [578, 299] width 123 height 38
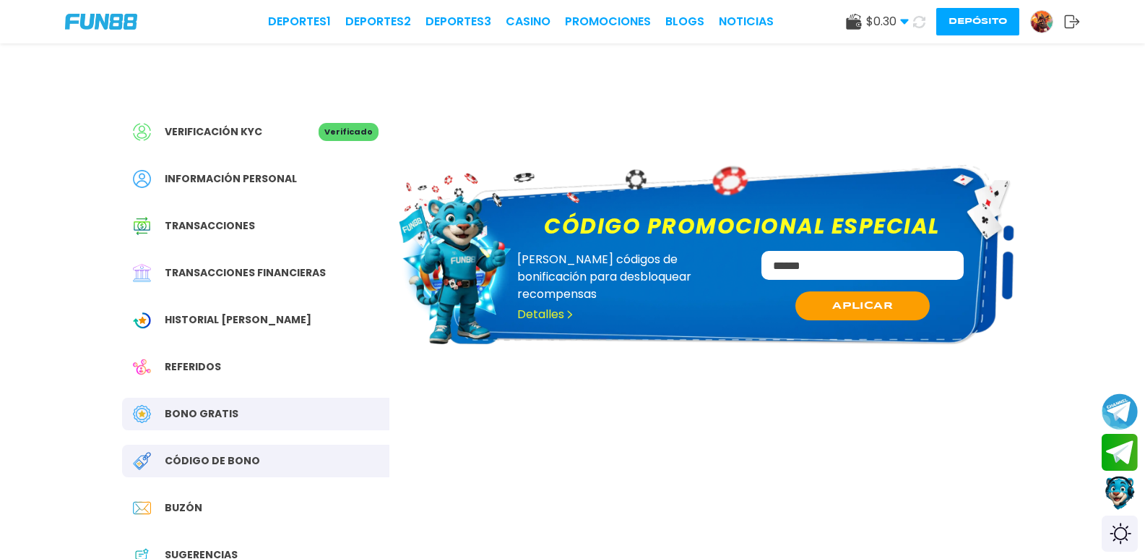
click at [791, 265] on input "******" at bounding box center [863, 265] width 202 height 29
type input "*****"
click at [819, 283] on div "***** APLICAR" at bounding box center [863, 293] width 225 height 84
click at [816, 298] on button "APLICAR" at bounding box center [862, 306] width 137 height 30
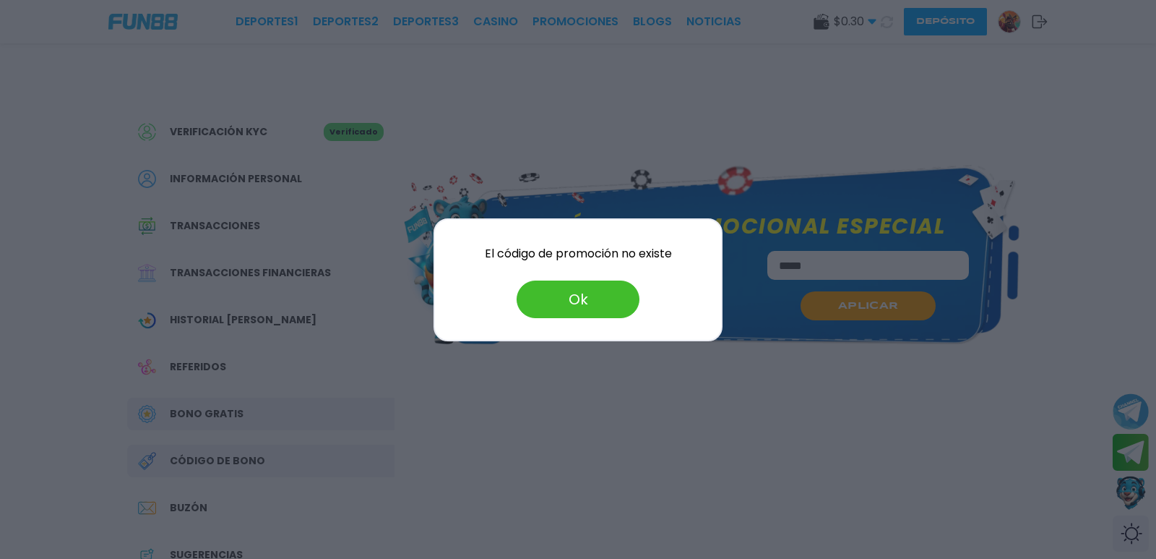
click at [579, 289] on button "Ok" at bounding box center [578, 299] width 123 height 38
